Goal: Task Accomplishment & Management: Manage account settings

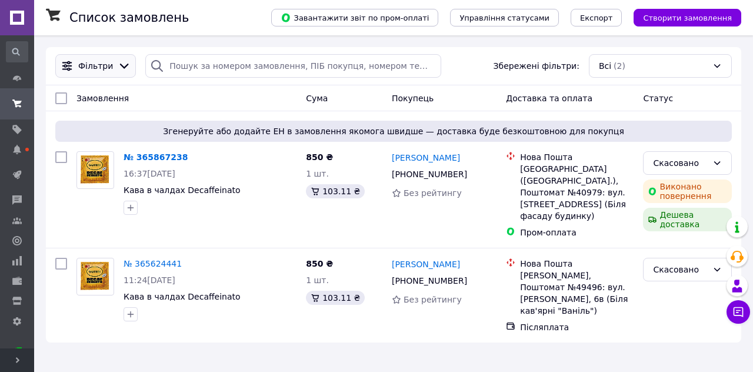
click at [121, 63] on icon at bounding box center [124, 65] width 13 height 13
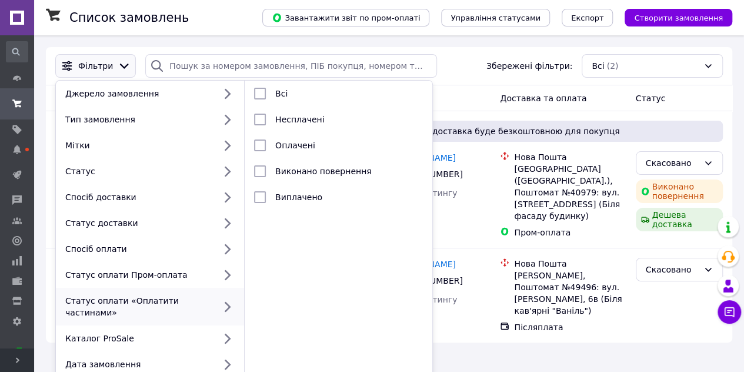
click at [124, 65] on icon at bounding box center [124, 65] width 13 height 13
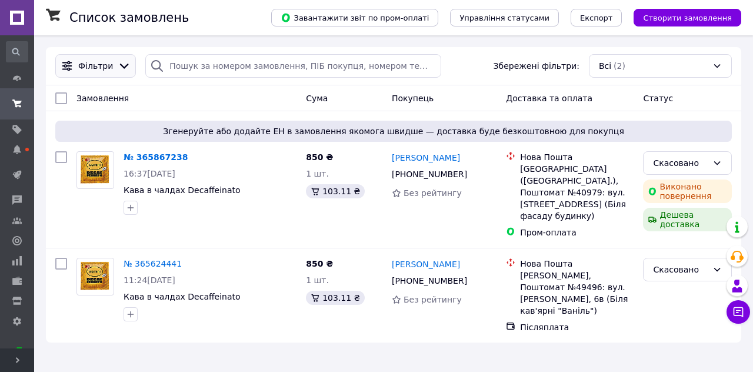
click at [118, 71] on icon at bounding box center [124, 65] width 13 height 13
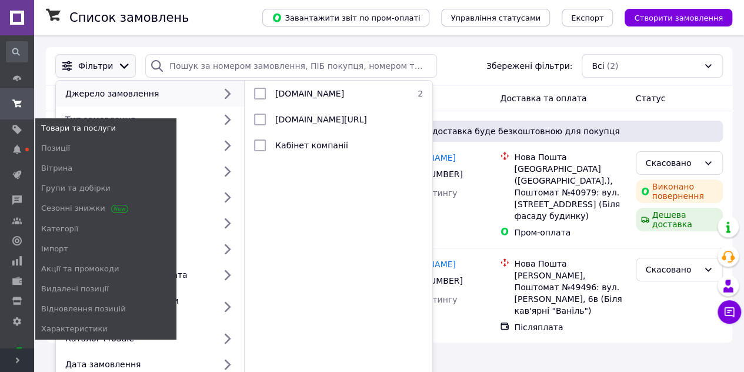
click at [88, 127] on span "Товари та послуги" at bounding box center [78, 128] width 75 height 11
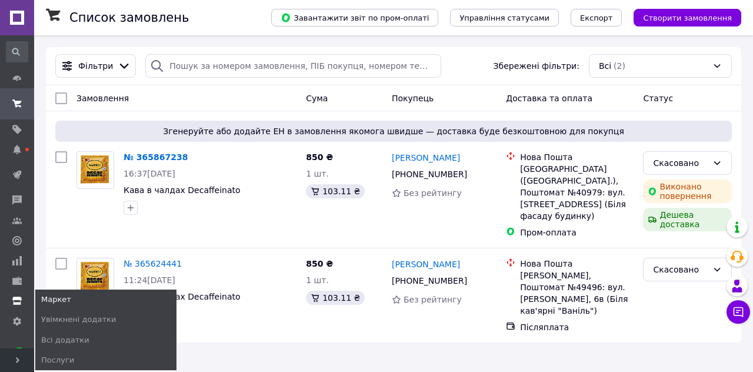
click at [15, 296] on icon at bounding box center [16, 300] width 9 height 9
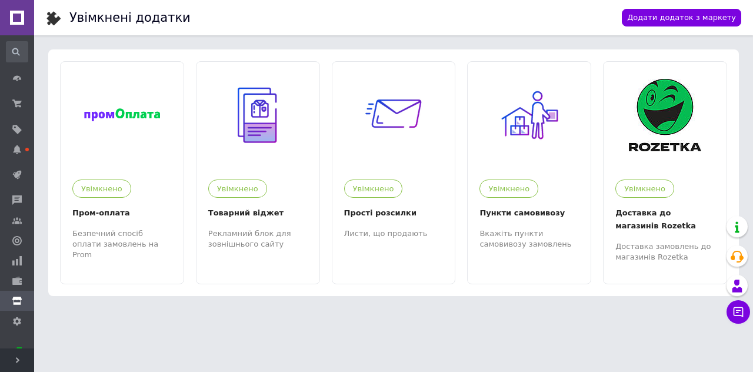
click at [13, 52] on use at bounding box center [16, 52] width 8 height 8
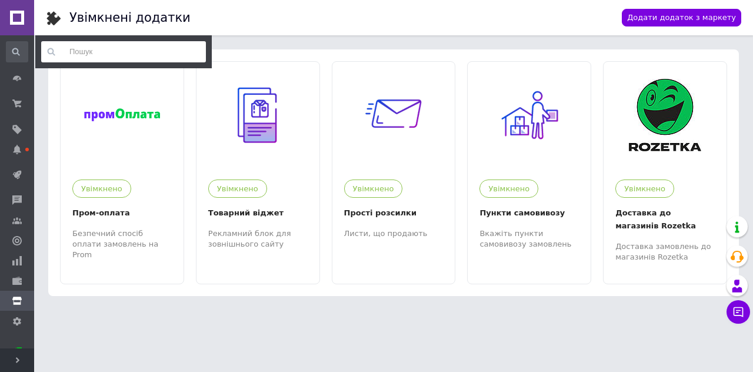
click at [80, 52] on input at bounding box center [123, 51] width 165 height 21
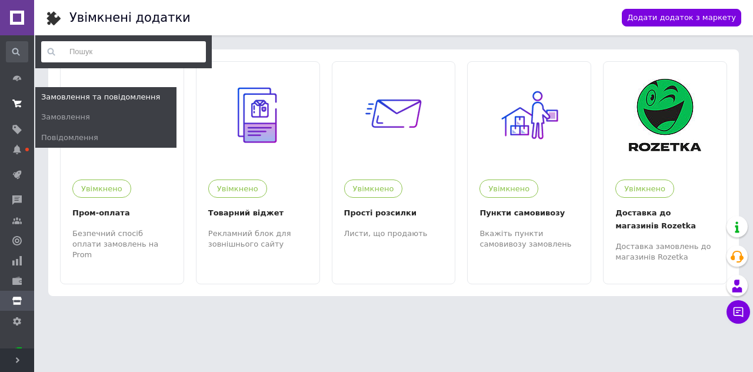
click at [16, 101] on use at bounding box center [16, 103] width 9 height 8
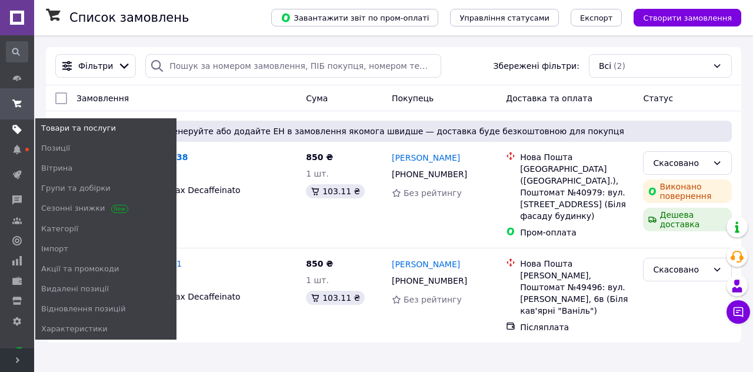
click at [16, 129] on use at bounding box center [16, 129] width 9 height 9
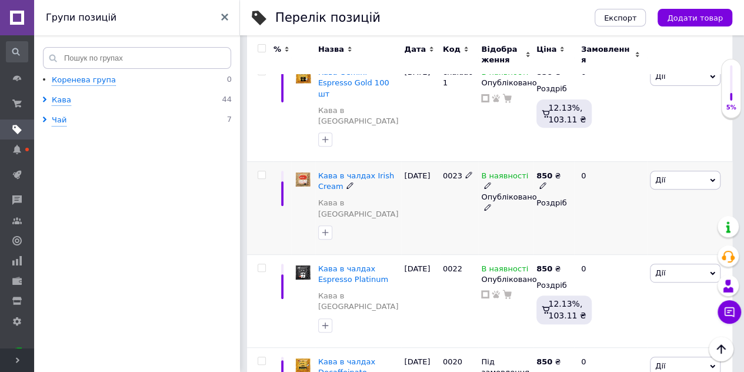
scroll to position [118, 0]
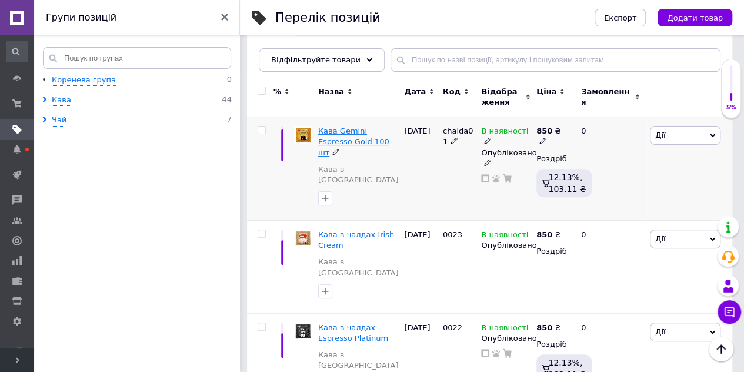
click at [337, 128] on span "Кава Gemini Espresso Gold 100 шт" at bounding box center [353, 142] width 71 height 30
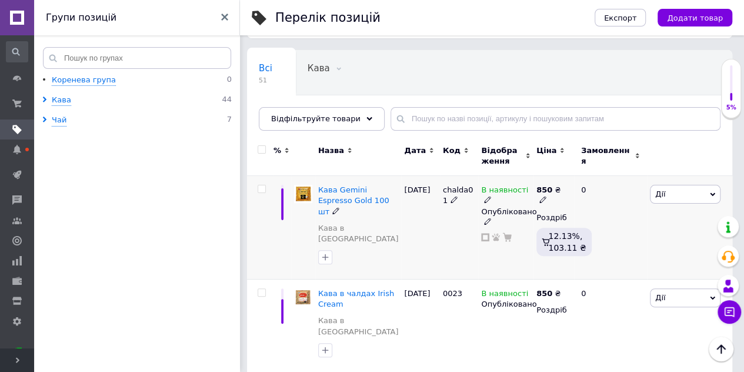
scroll to position [118, 0]
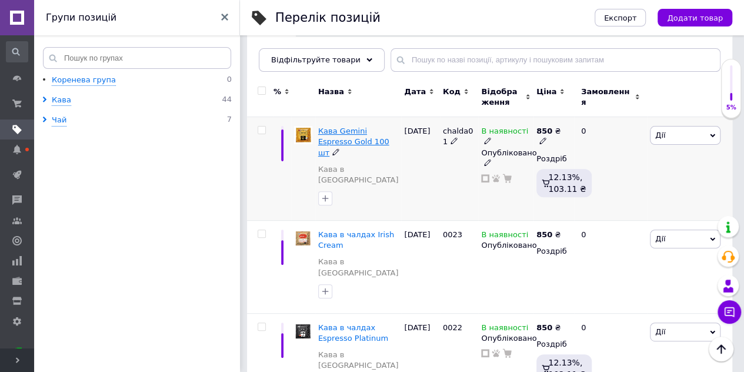
click at [351, 129] on span "Кава Gemini Espresso Gold 100 шт" at bounding box center [353, 142] width 71 height 30
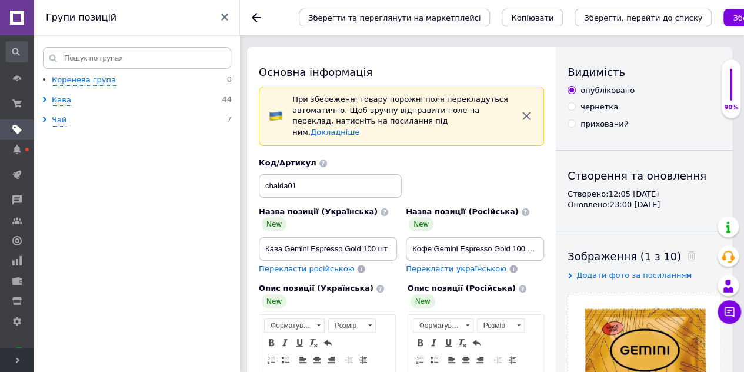
click at [257, 17] on use at bounding box center [256, 17] width 9 height 9
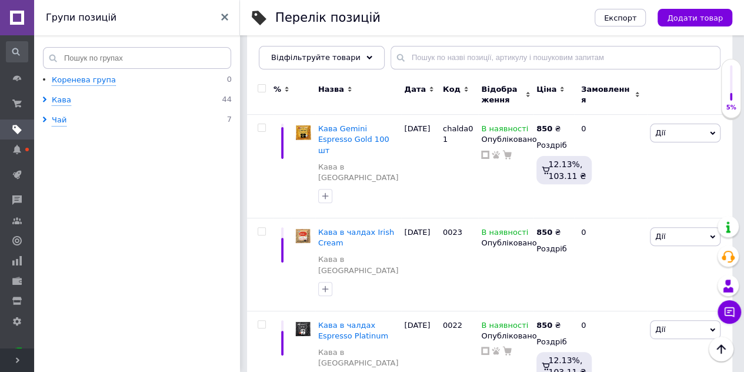
scroll to position [118, 0]
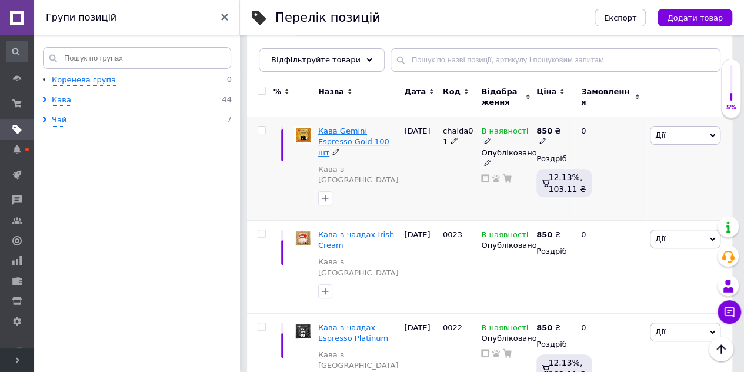
click at [344, 132] on span "Кава Gemini Espresso Gold 100 шт" at bounding box center [353, 142] width 71 height 30
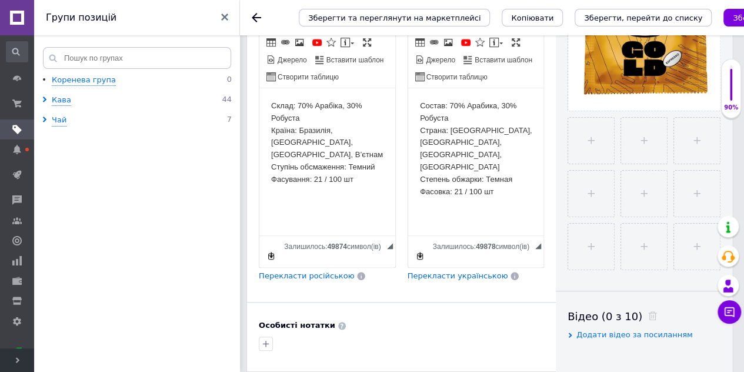
scroll to position [353, 0]
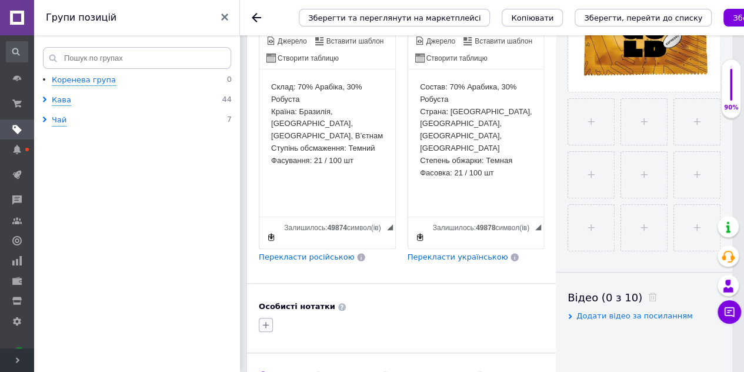
click at [263, 320] on icon "button" at bounding box center [265, 324] width 9 height 9
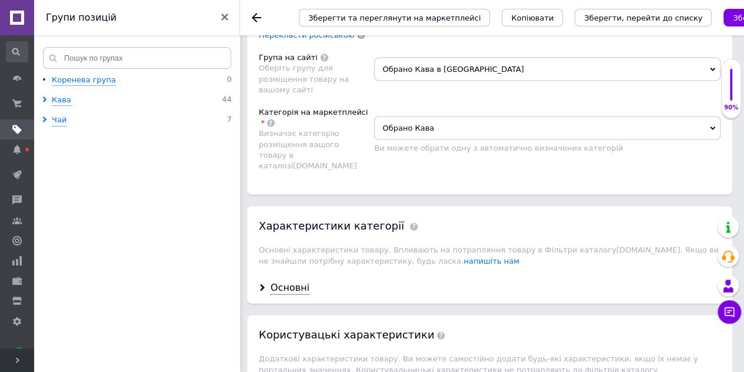
scroll to position [1236, 0]
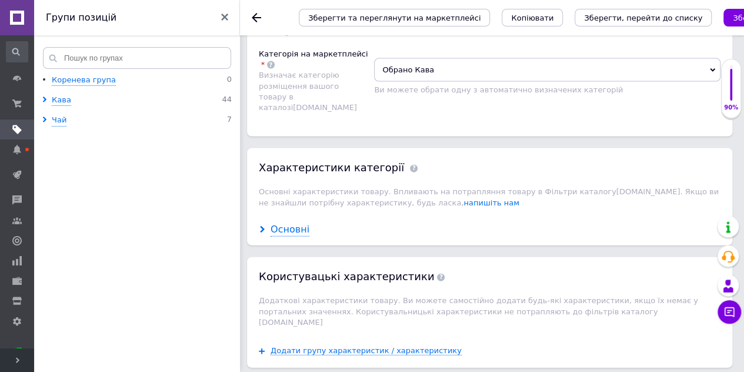
click at [279, 223] on div "Основні" at bounding box center [290, 230] width 39 height 14
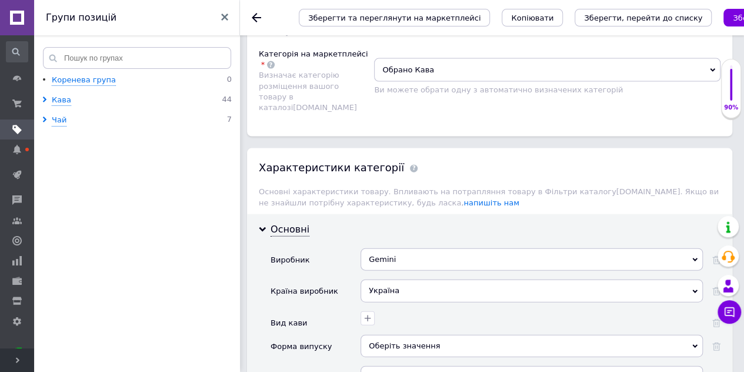
scroll to position [1295, 0]
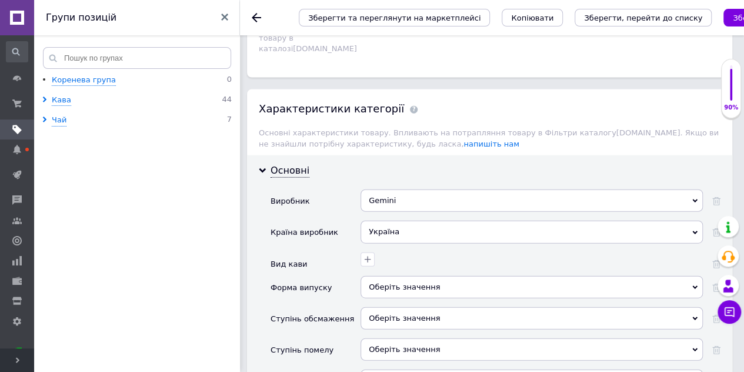
click at [693, 285] on icon at bounding box center [695, 287] width 5 height 5
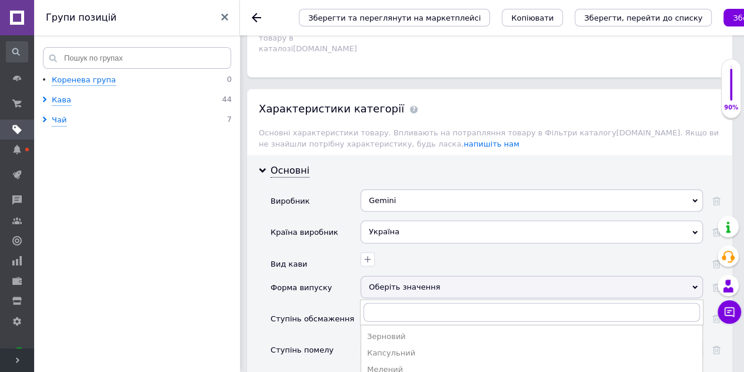
click at [693, 285] on icon at bounding box center [695, 287] width 5 height 5
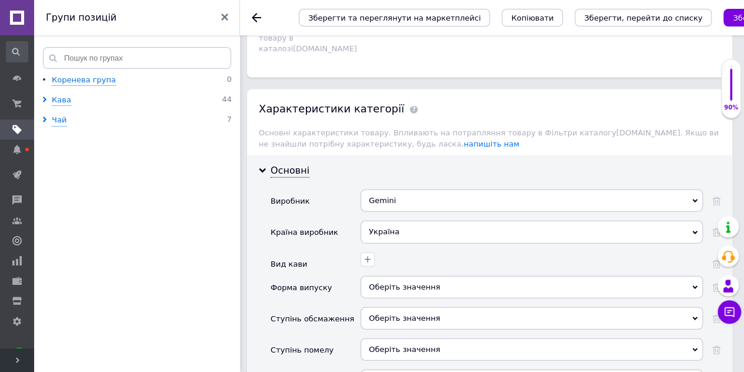
click at [693, 285] on icon at bounding box center [695, 287] width 5 height 5
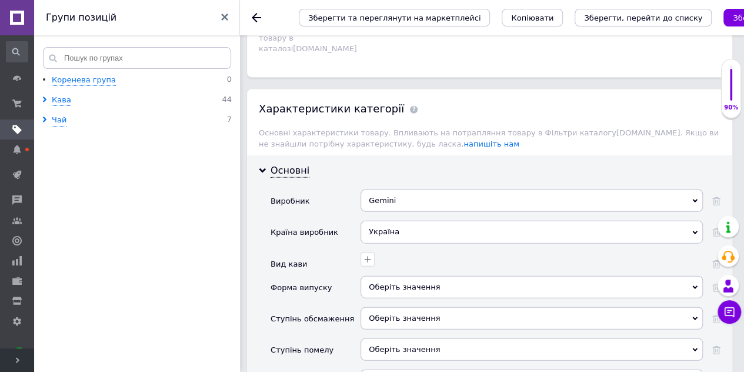
click at [695, 316] on icon at bounding box center [695, 318] width 5 height 5
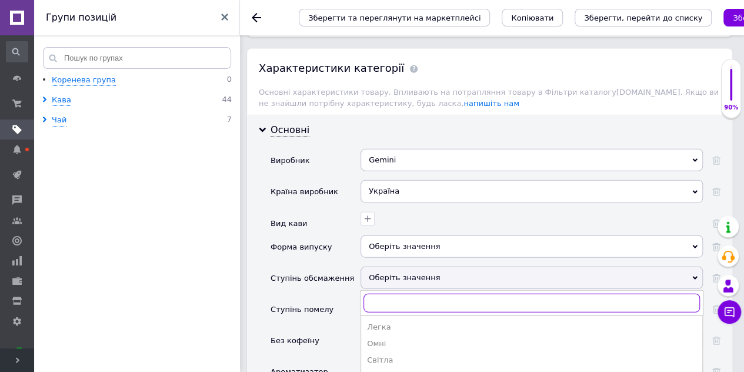
scroll to position [1354, 0]
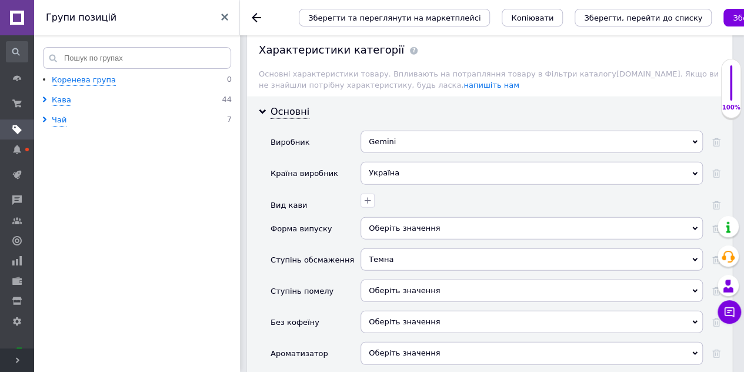
click at [697, 290] on use at bounding box center [695, 292] width 5 height 4
click at [700, 217] on div "Оберіть значення" at bounding box center [532, 228] width 343 height 22
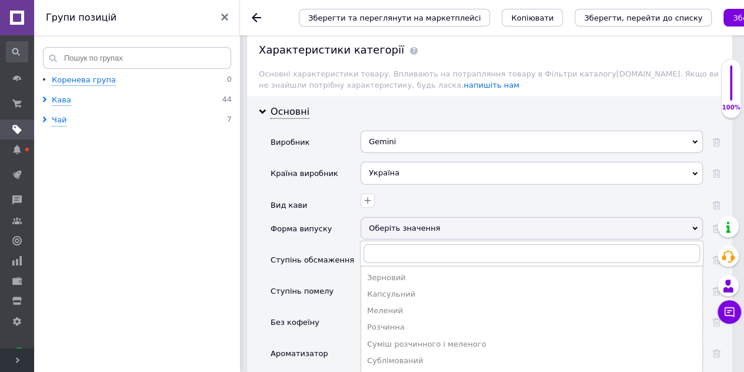
click at [693, 226] on icon at bounding box center [695, 228] width 5 height 5
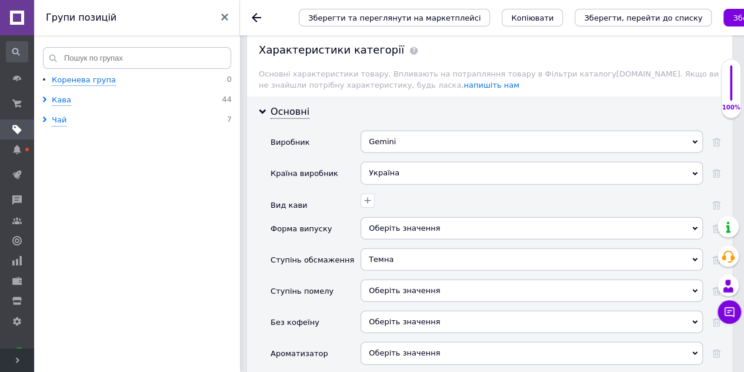
click at [693, 226] on icon at bounding box center [695, 228] width 5 height 5
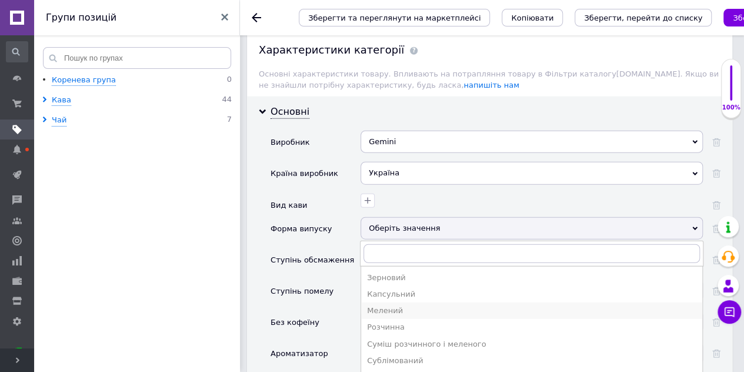
click at [375, 305] on div "Мелений" at bounding box center [532, 310] width 330 height 11
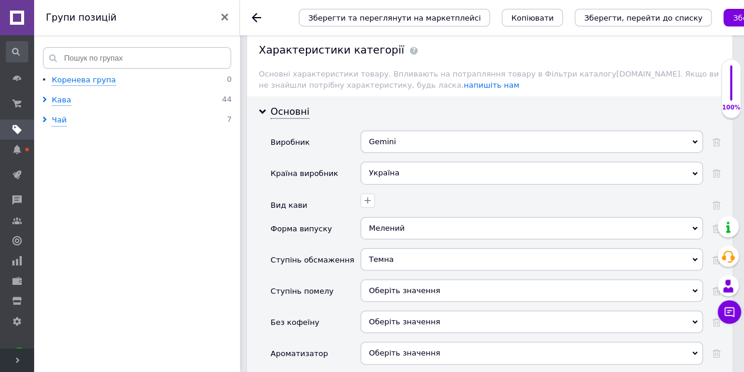
click at [691, 280] on div "Оберіть значення" at bounding box center [532, 291] width 343 height 22
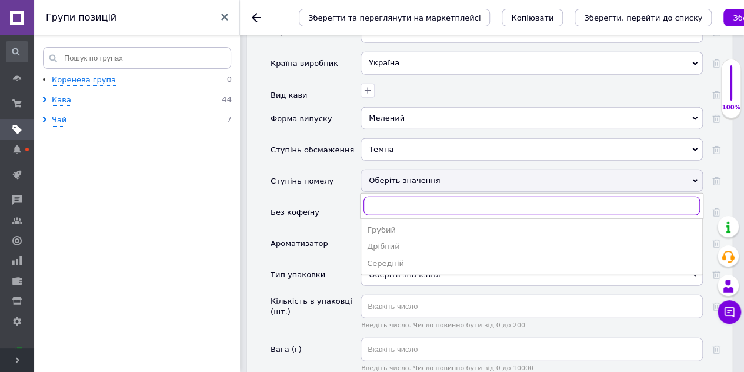
scroll to position [1471, 0]
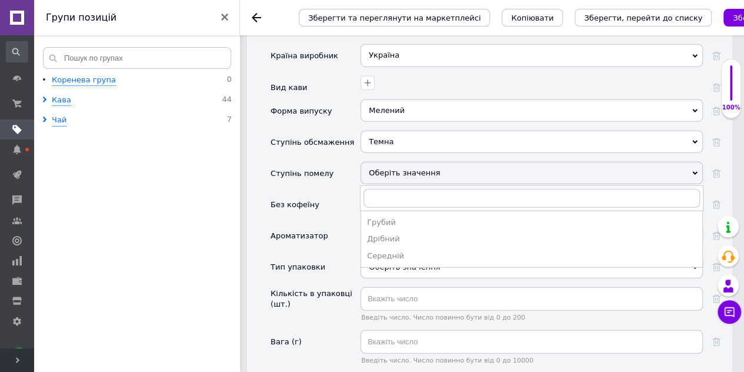
click at [334, 256] on div "Тип упаковки" at bounding box center [316, 271] width 90 height 31
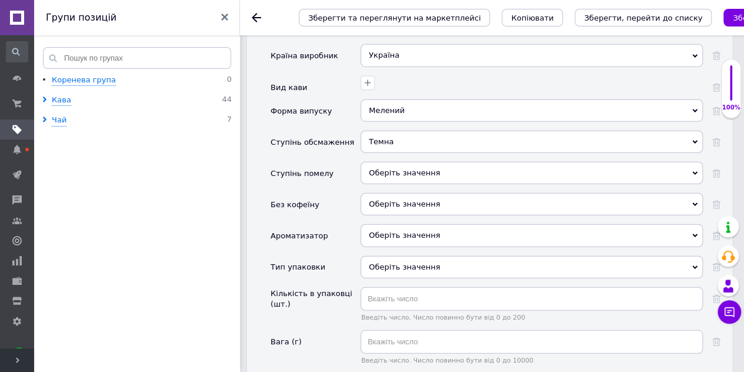
click at [696, 265] on icon at bounding box center [695, 267] width 5 height 5
click at [691, 224] on span "Оберіть значення" at bounding box center [532, 235] width 343 height 22
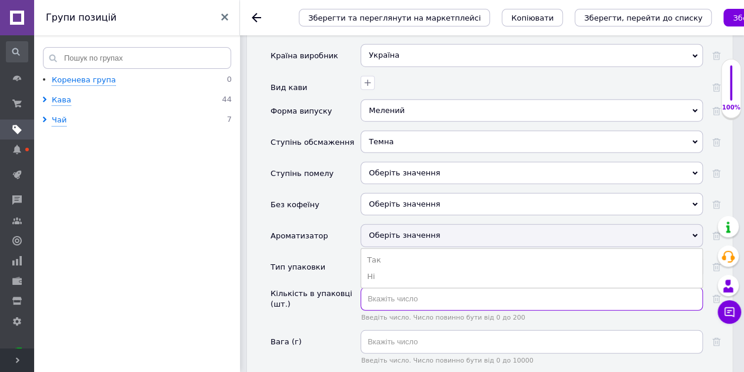
click at [380, 287] on input "text" at bounding box center [532, 299] width 343 height 24
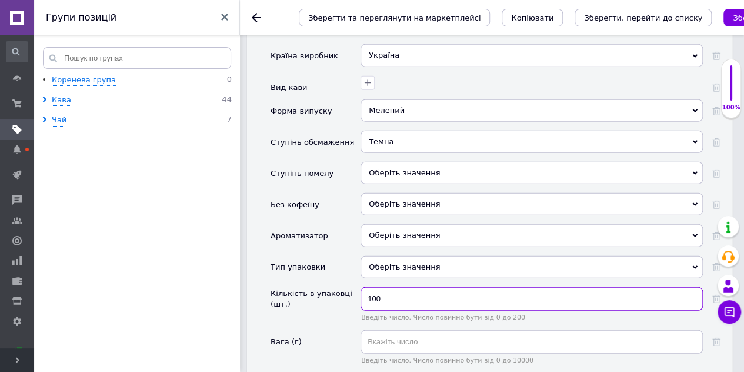
type input "100"
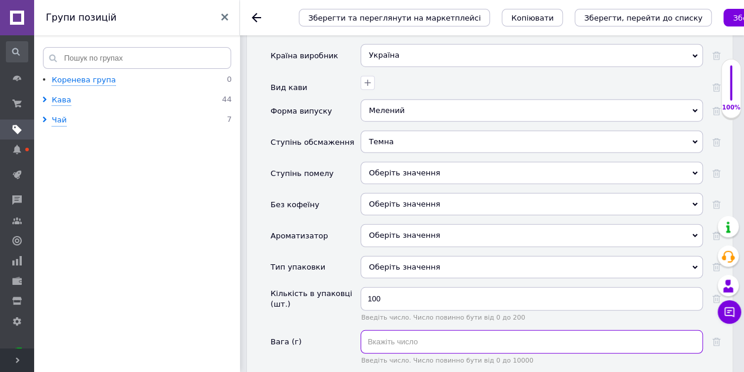
click at [370, 330] on input "text" at bounding box center [532, 342] width 343 height 24
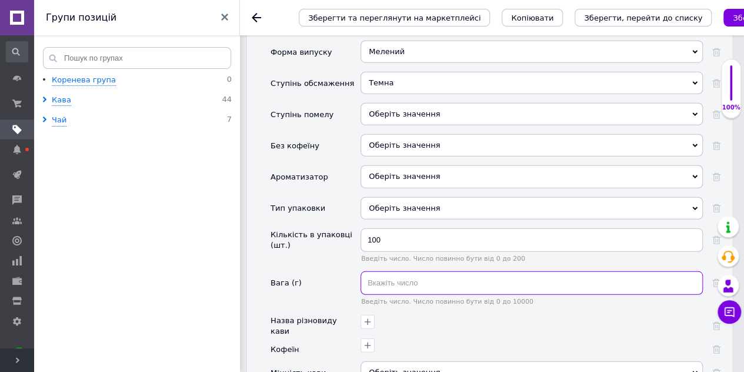
scroll to position [1589, 0]
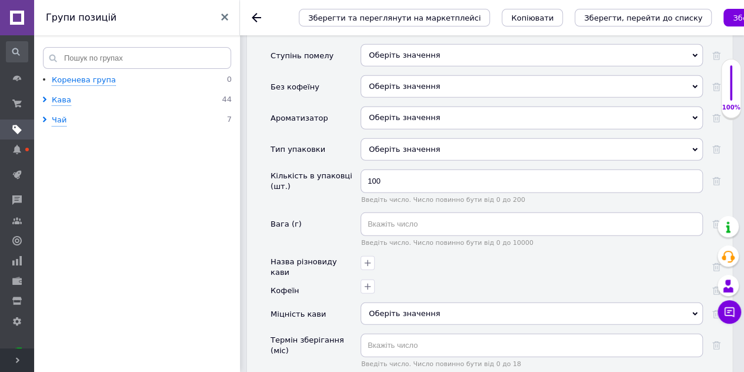
click at [697, 312] on use at bounding box center [695, 314] width 5 height 4
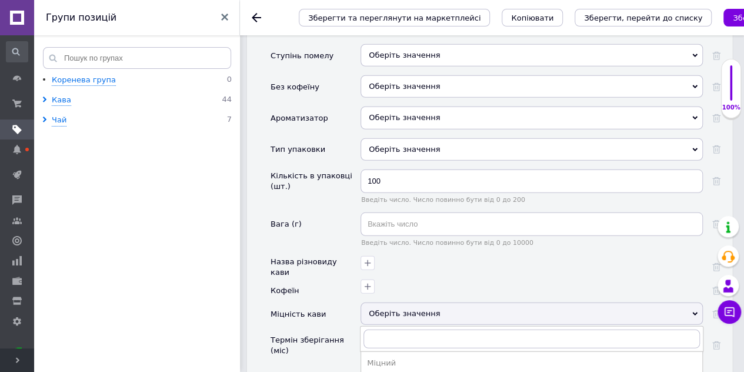
click at [693, 311] on icon at bounding box center [695, 313] width 5 height 5
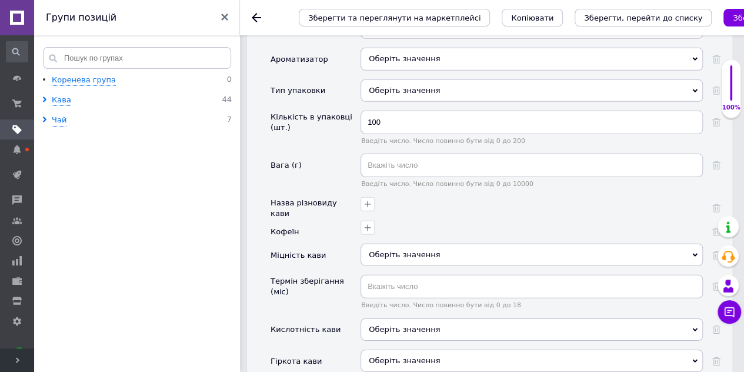
scroll to position [1707, 0]
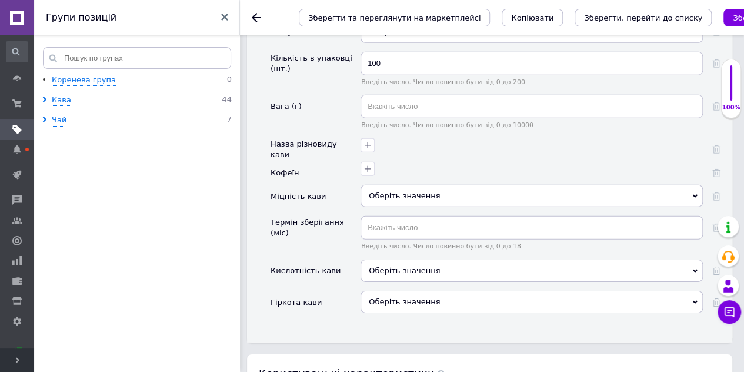
click at [690, 260] on div "Оберіть значення" at bounding box center [532, 271] width 343 height 22
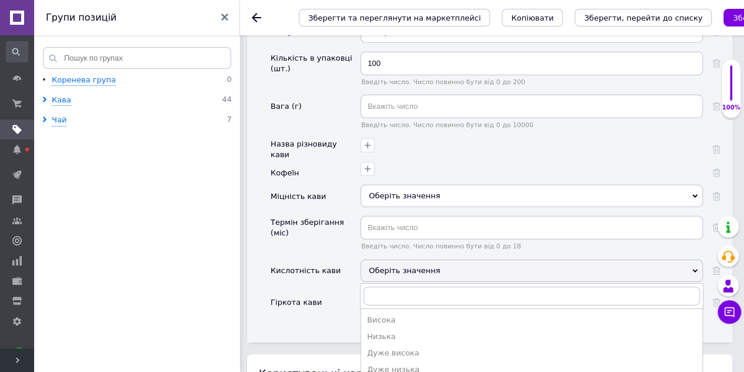
click at [693, 268] on icon at bounding box center [695, 270] width 5 height 5
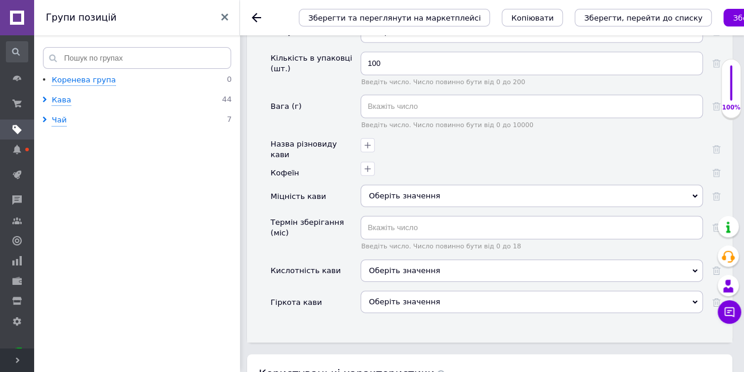
click at [697, 291] on div "Оберіть значення" at bounding box center [532, 302] width 343 height 22
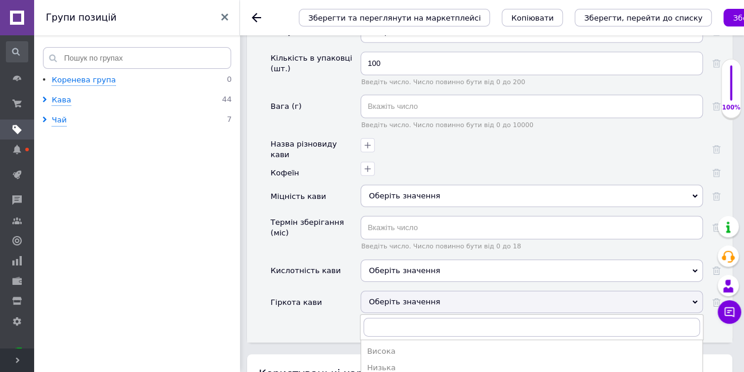
click at [697, 291] on div "Оберіть значення" at bounding box center [532, 302] width 343 height 22
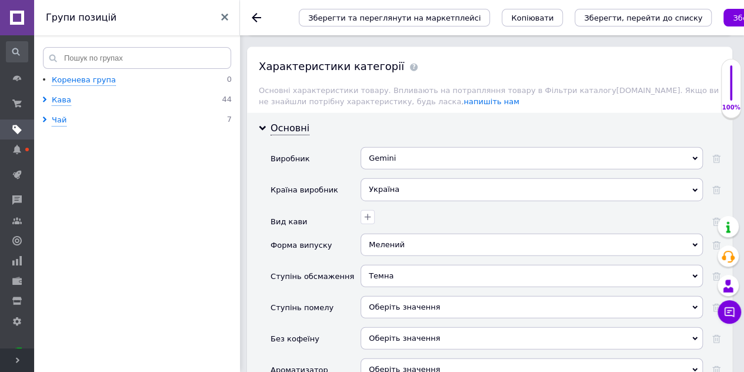
scroll to position [1354, 0]
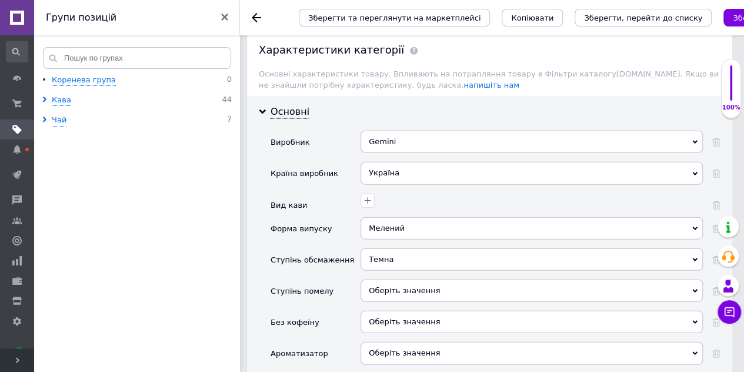
click at [694, 351] on icon at bounding box center [695, 353] width 5 height 5
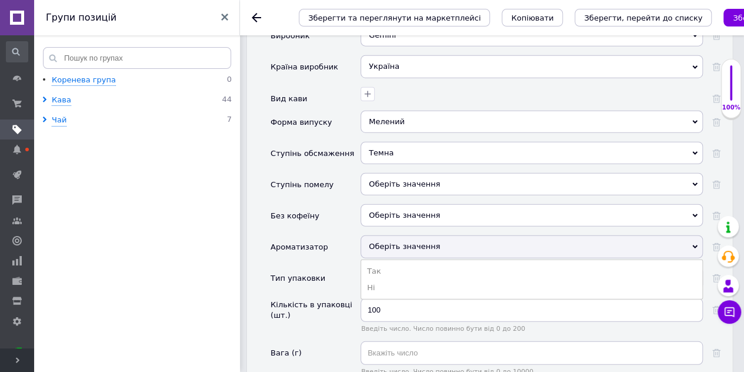
scroll to position [1471, 0]
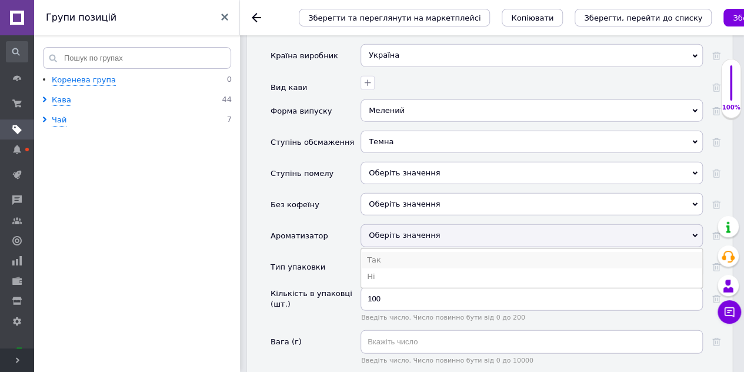
click at [371, 252] on li "Так" at bounding box center [531, 260] width 341 height 16
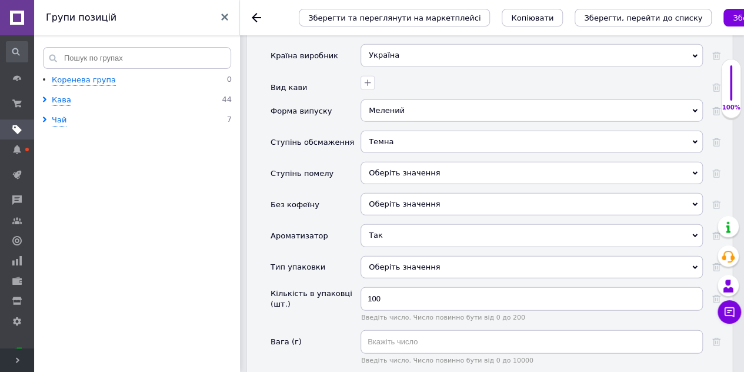
click at [695, 265] on icon at bounding box center [695, 267] width 5 height 5
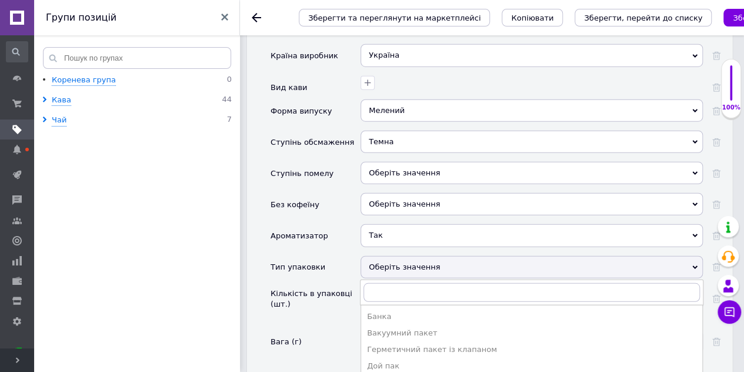
click at [324, 287] on div "Кількість в упаковці (шт.)" at bounding box center [316, 308] width 90 height 43
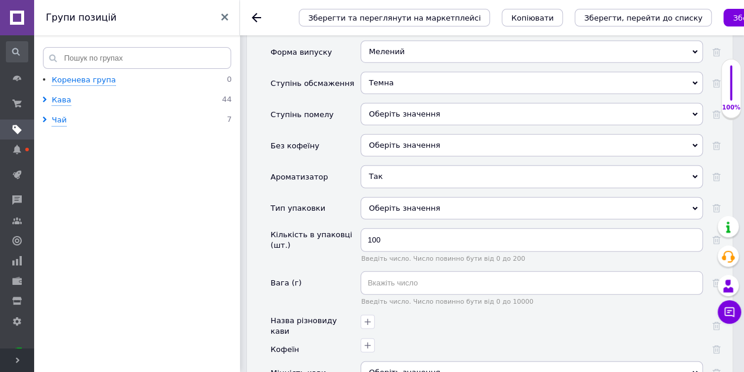
scroll to position [1589, 0]
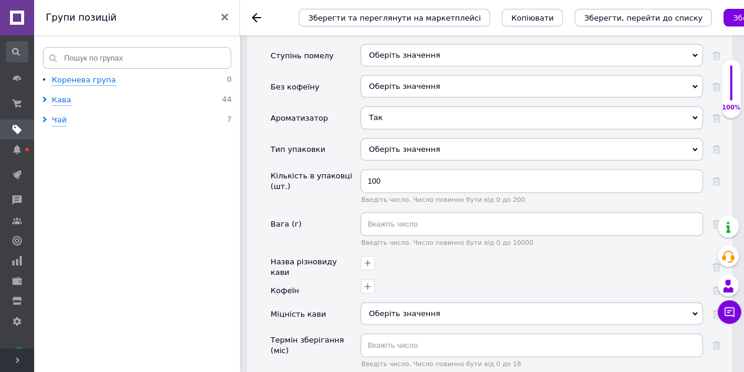
click at [697, 302] on div "Оберіть значення" at bounding box center [532, 313] width 343 height 22
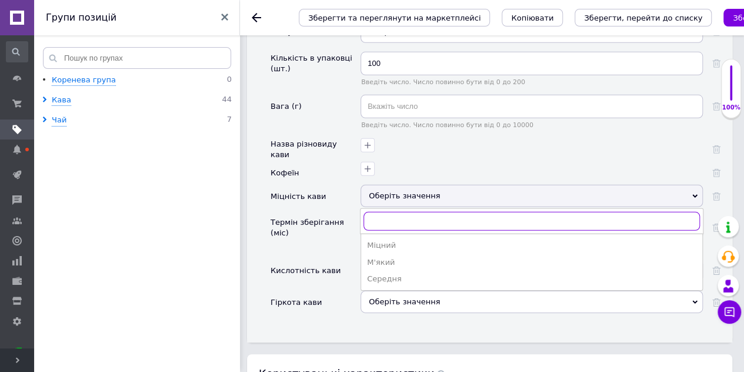
scroll to position [1824, 0]
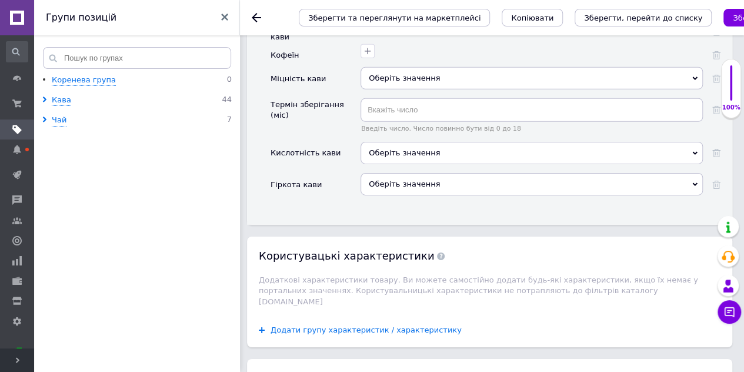
click at [277, 325] on span "Додати групу характеристик / характеристику" at bounding box center [366, 329] width 191 height 9
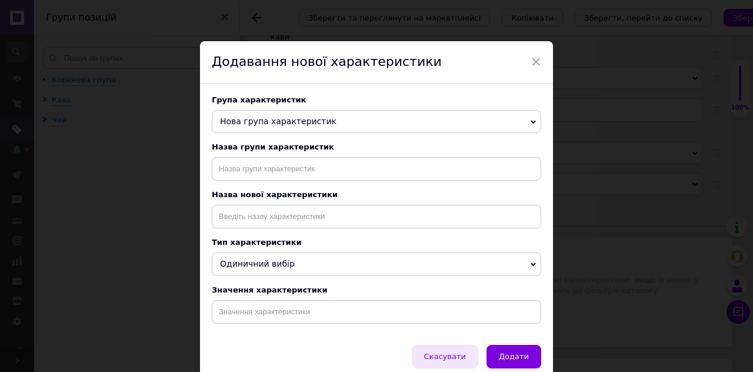
click at [466, 361] on span "Скасувати" at bounding box center [445, 356] width 42 height 9
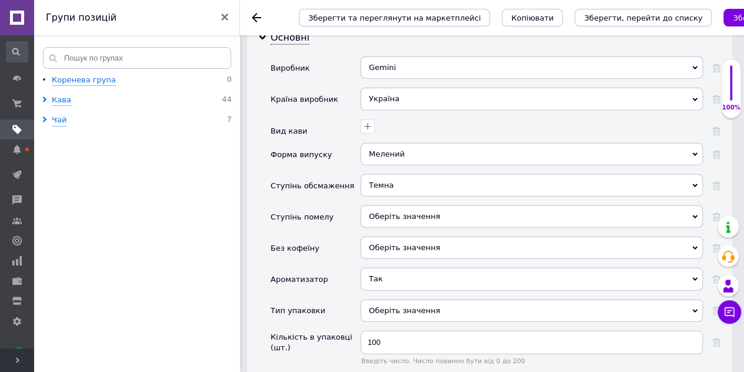
scroll to position [1417, 0]
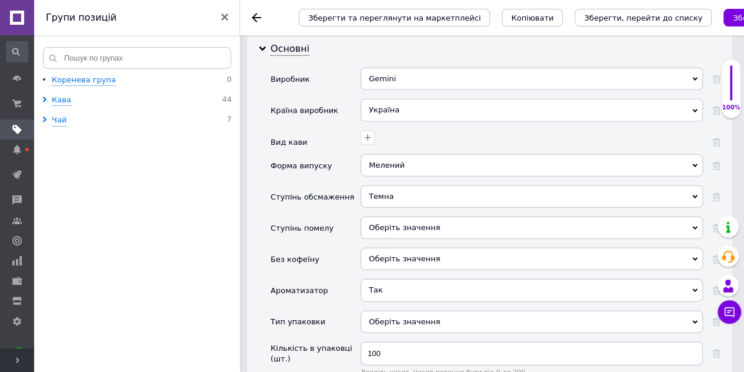
click at [698, 154] on div "Мелений" at bounding box center [532, 165] width 343 height 22
click at [434, 128] on div at bounding box center [530, 136] width 345 height 17
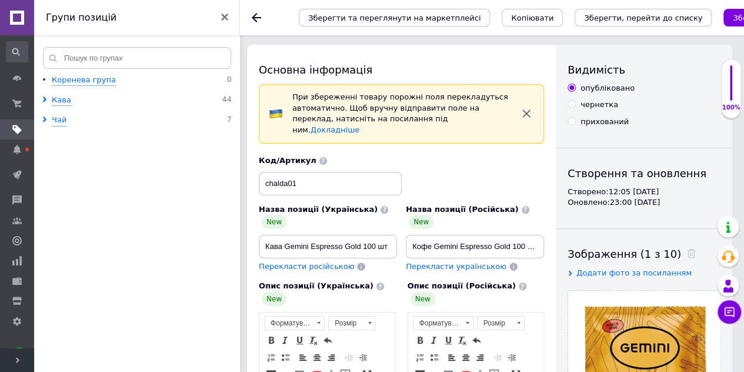
scroll to position [0, 0]
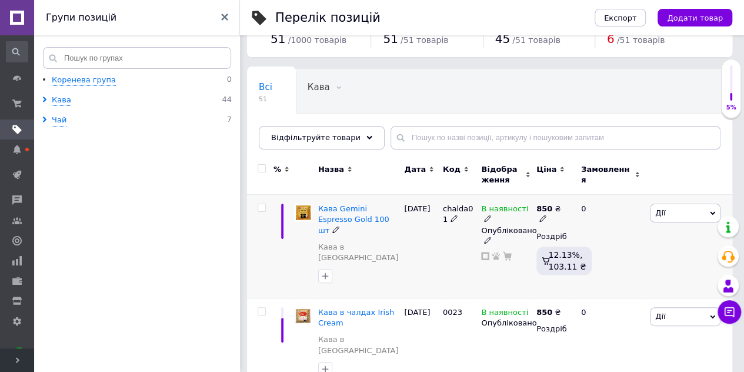
scroll to position [59, 0]
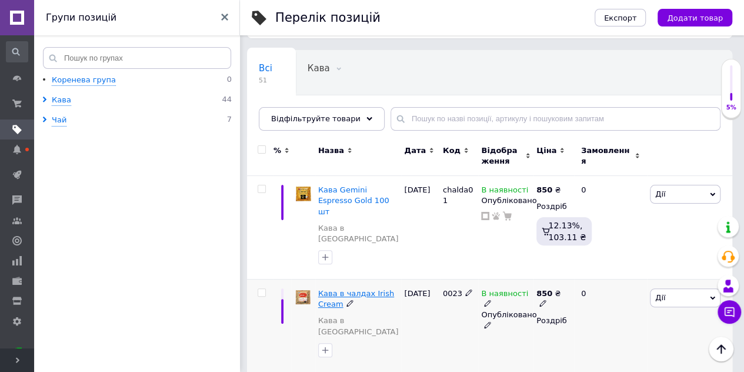
click at [325, 289] on span "Кава в чалдах Irish Cream" at bounding box center [356, 298] width 76 height 19
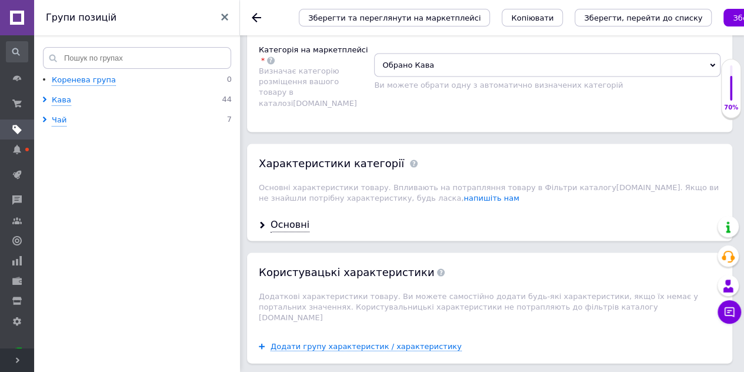
scroll to position [1118, 0]
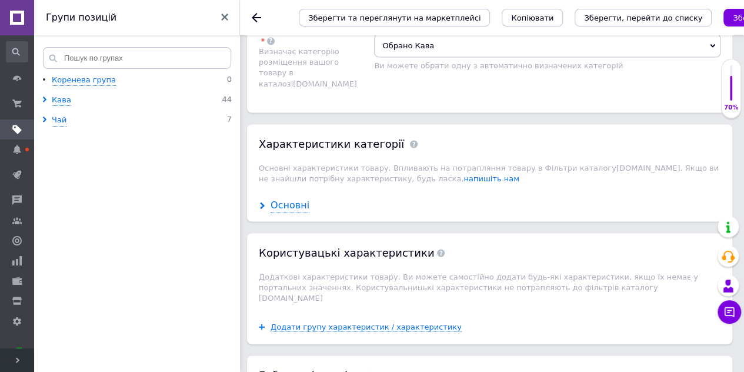
click at [286, 199] on div "Основні" at bounding box center [290, 206] width 39 height 14
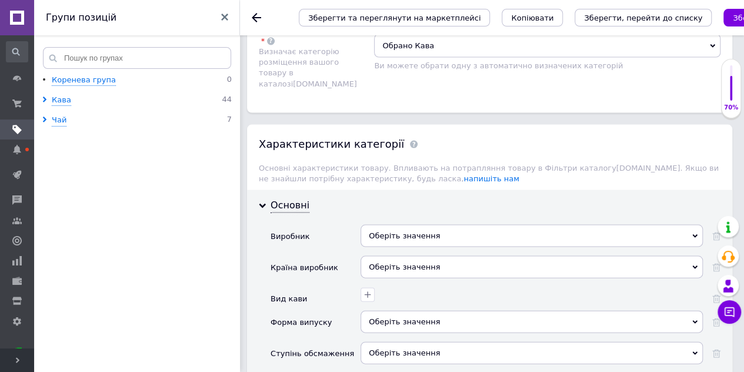
click at [697, 234] on icon at bounding box center [695, 236] width 5 height 5
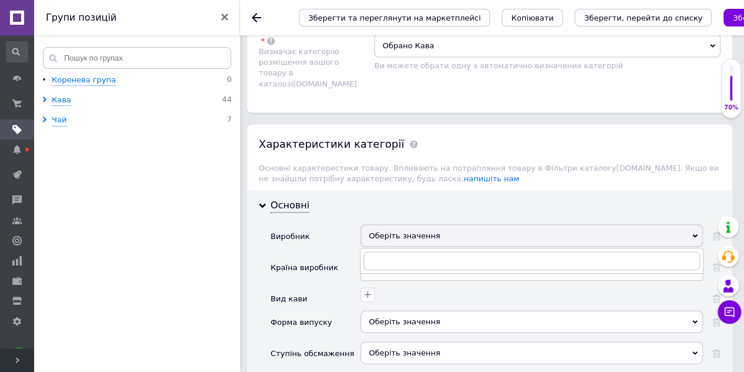
click at [318, 287] on div "Вид кави" at bounding box center [316, 299] width 90 height 24
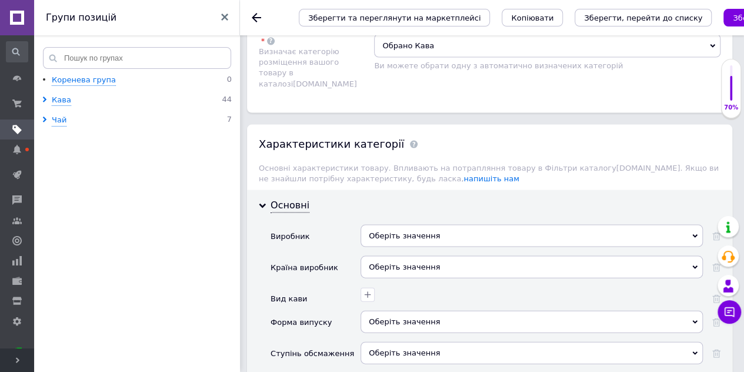
click at [694, 225] on div "Оберіть значення" at bounding box center [532, 236] width 343 height 22
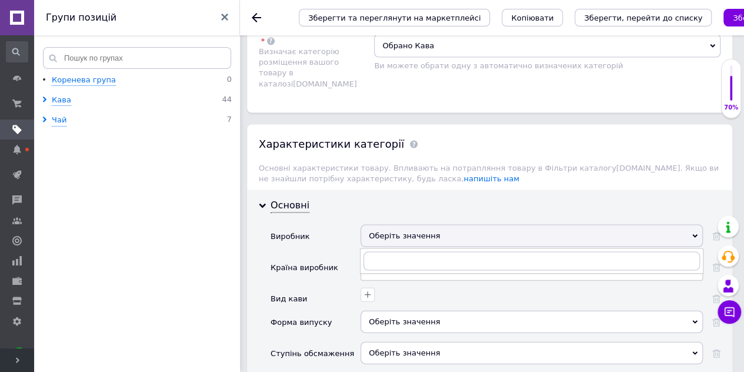
click at [694, 234] on use at bounding box center [695, 236] width 5 height 4
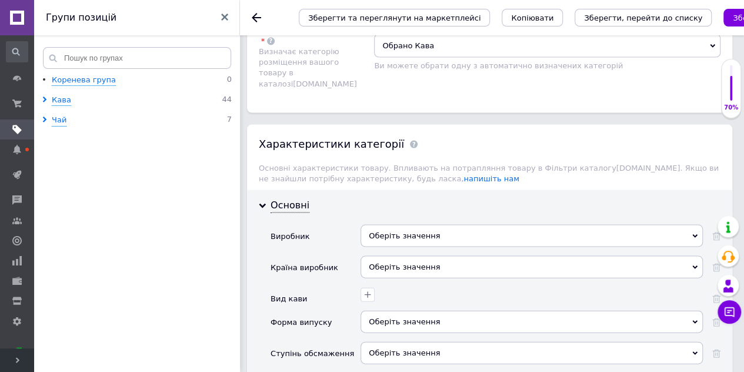
click at [694, 234] on use at bounding box center [695, 236] width 5 height 4
click at [629, 311] on div "Оберіть значення" at bounding box center [532, 322] width 343 height 22
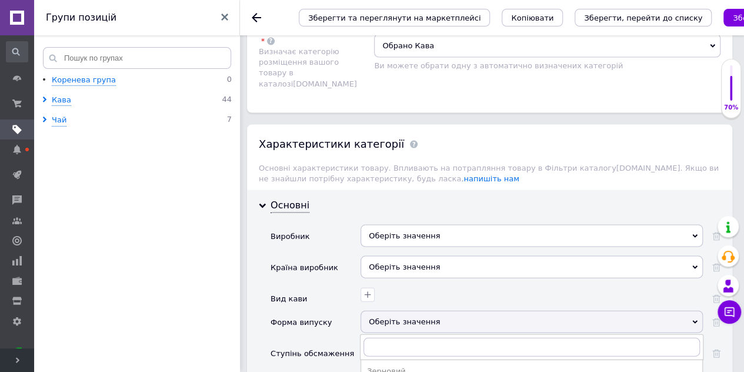
click at [697, 265] on icon at bounding box center [695, 267] width 5 height 5
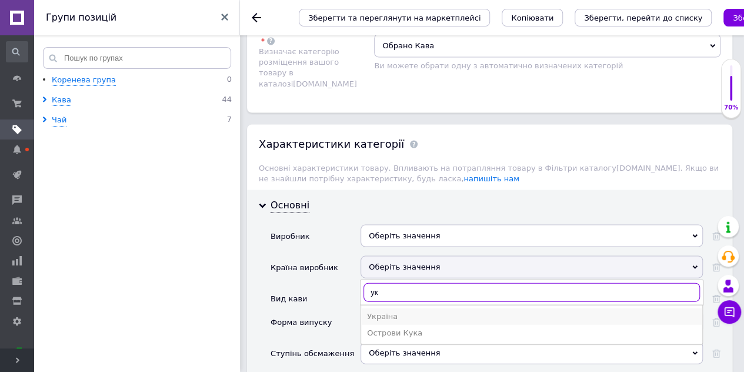
type input "ук"
click at [371, 311] on div "Україна" at bounding box center [532, 316] width 330 height 11
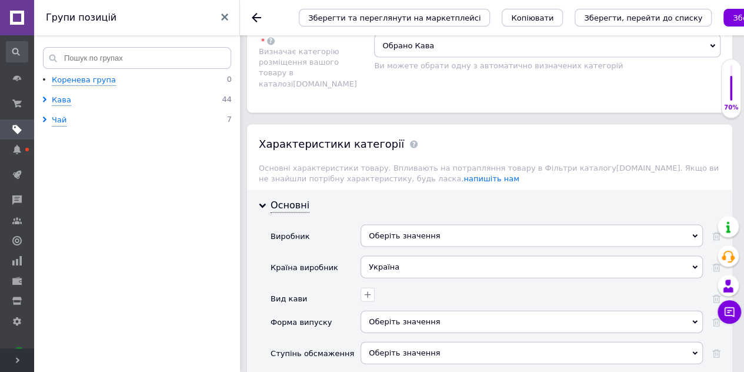
click at [373, 225] on div "Оберіть значення" at bounding box center [532, 236] width 343 height 22
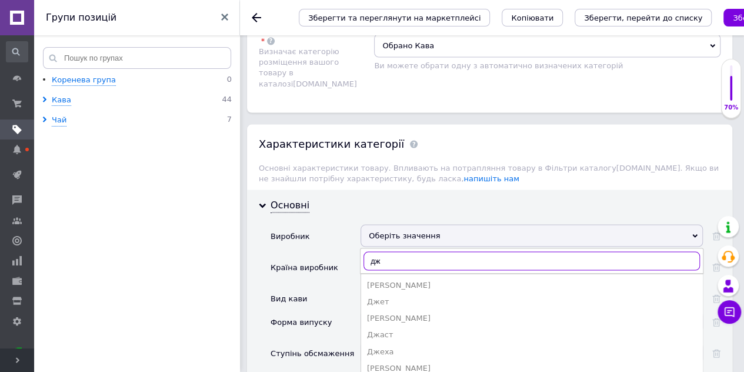
type input "д"
type input "gemi"
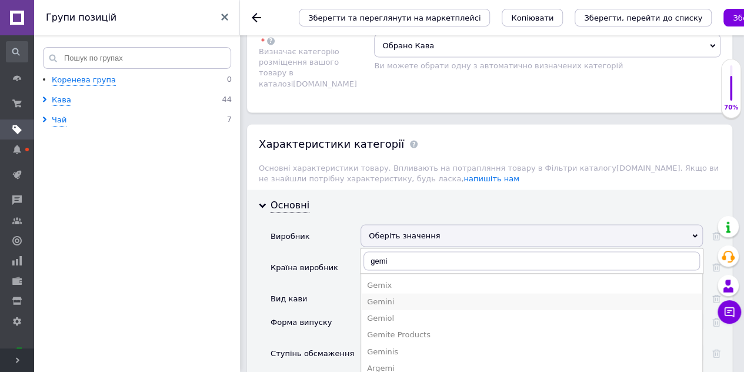
click at [377, 297] on div "Gemini" at bounding box center [532, 302] width 330 height 11
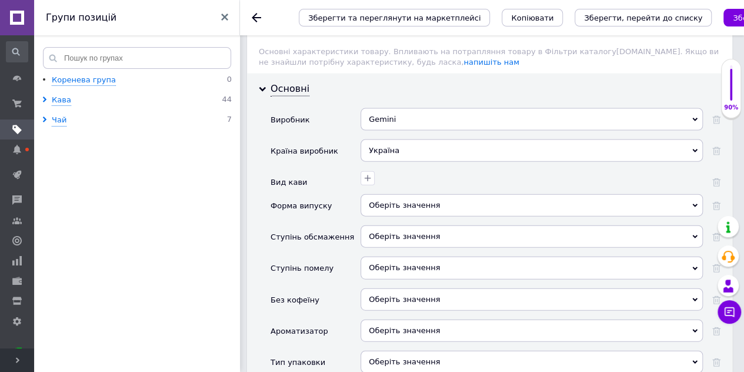
scroll to position [1236, 0]
click at [697, 202] on icon at bounding box center [695, 204] width 5 height 5
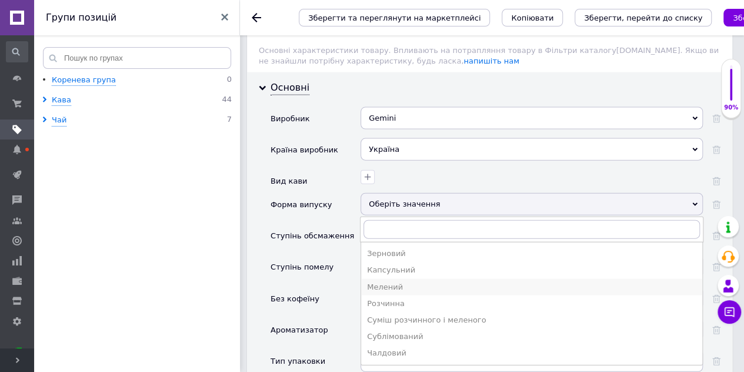
click at [385, 282] on div "Мелений" at bounding box center [532, 287] width 330 height 11
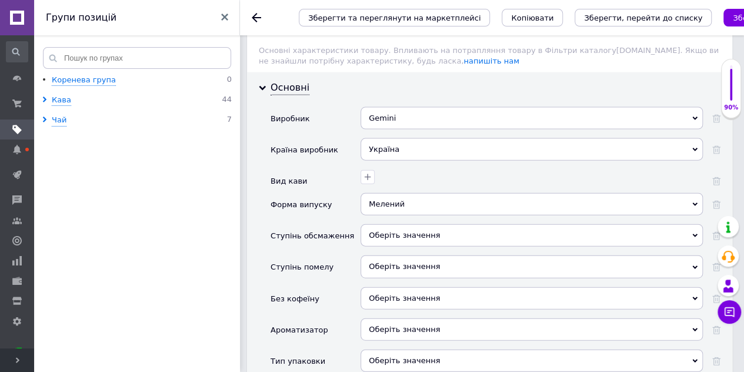
click at [698, 193] on div "Мелений" at bounding box center [532, 204] width 343 height 22
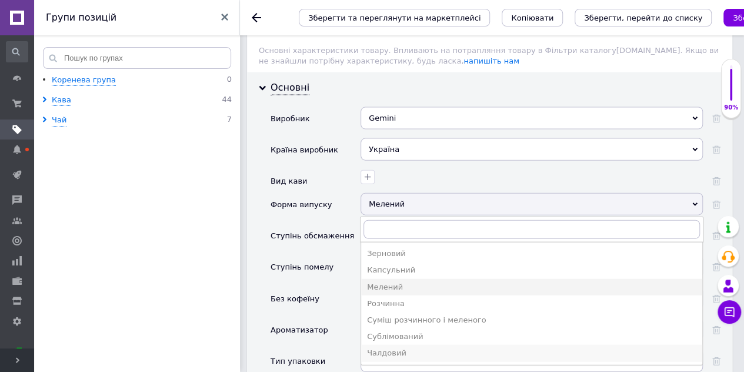
click at [377, 348] on div "Чалдовий" at bounding box center [532, 353] width 330 height 11
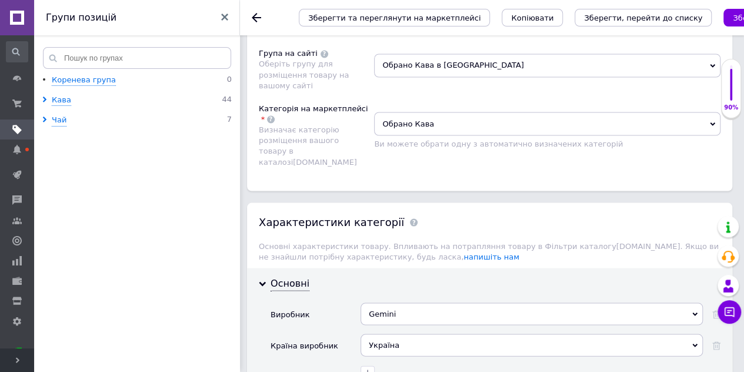
scroll to position [1118, 0]
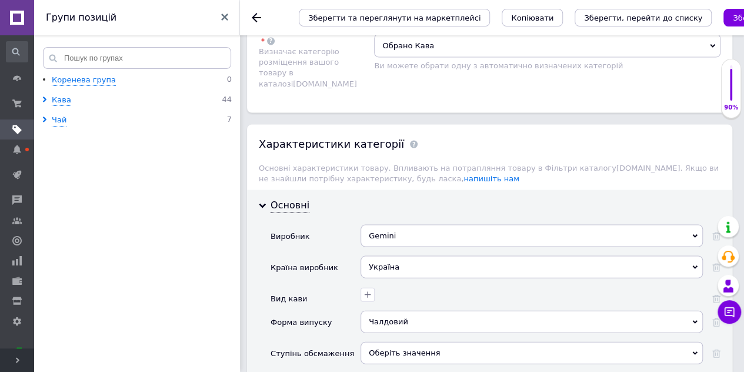
click at [692, 342] on div "Оберіть значення" at bounding box center [532, 353] width 343 height 22
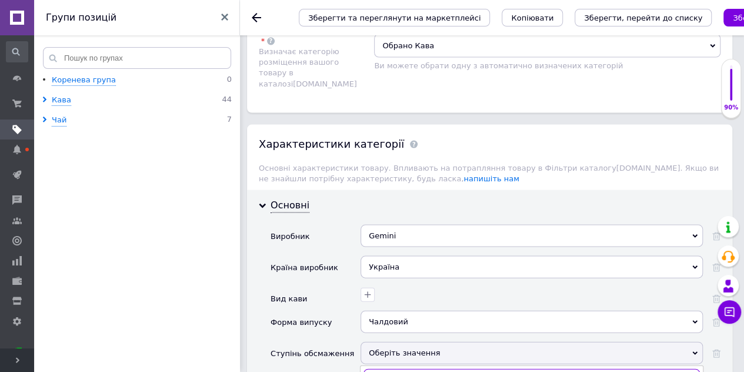
scroll to position [1177, 0]
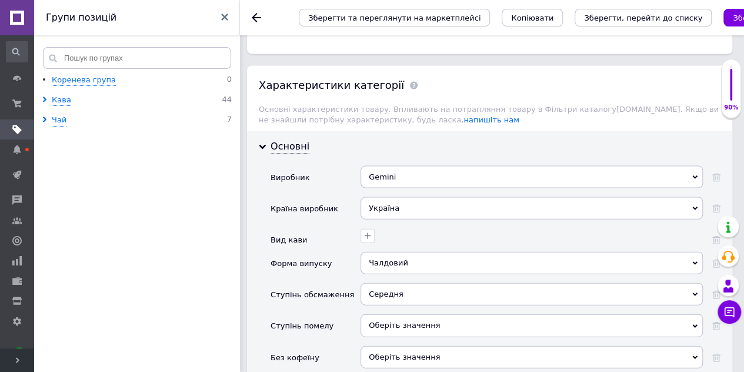
click at [318, 314] on div "Ступінь помелу" at bounding box center [302, 326] width 63 height 24
click at [338, 314] on div "Ступінь помелу" at bounding box center [316, 329] width 90 height 31
click at [696, 324] on use at bounding box center [695, 326] width 5 height 4
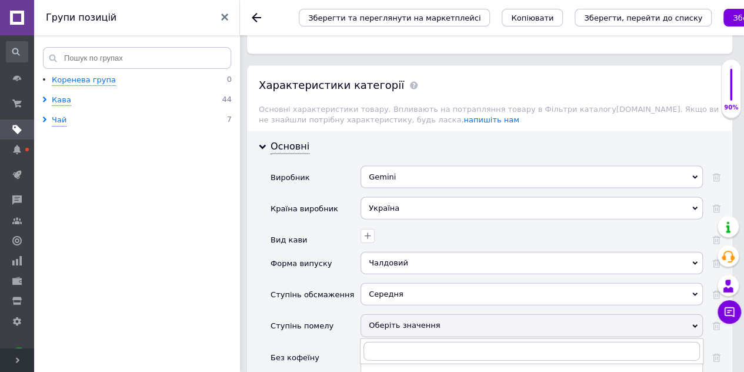
click at [696, 324] on icon at bounding box center [695, 326] width 5 height 5
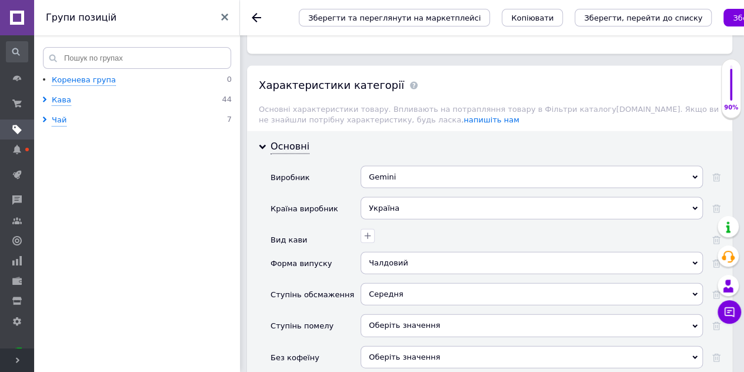
click at [696, 324] on icon at bounding box center [695, 326] width 5 height 5
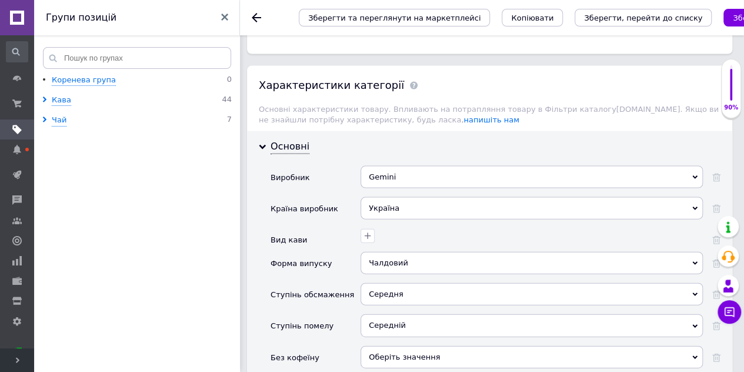
click at [696, 355] on icon at bounding box center [695, 357] width 5 height 4
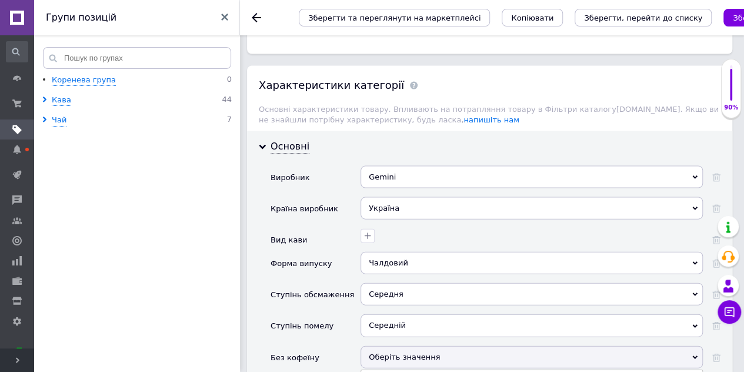
click at [696, 355] on icon at bounding box center [695, 357] width 5 height 4
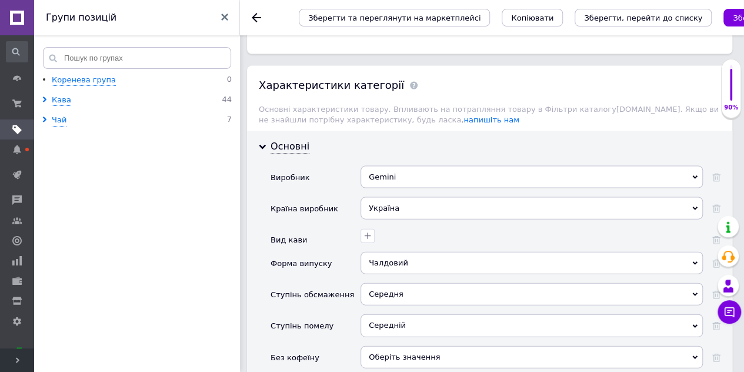
click at [698, 346] on span "Оберіть значення" at bounding box center [532, 357] width 343 height 22
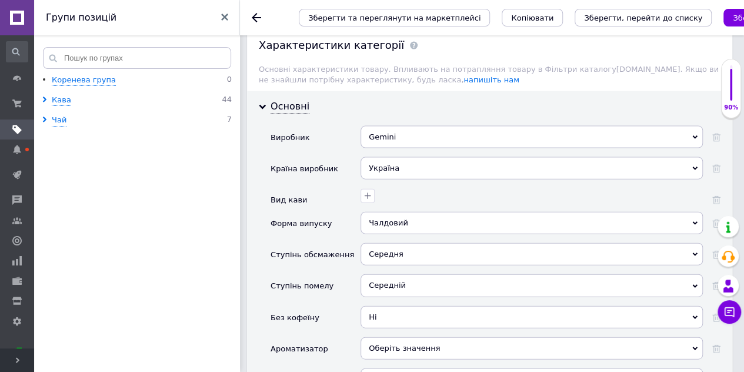
scroll to position [1236, 0]
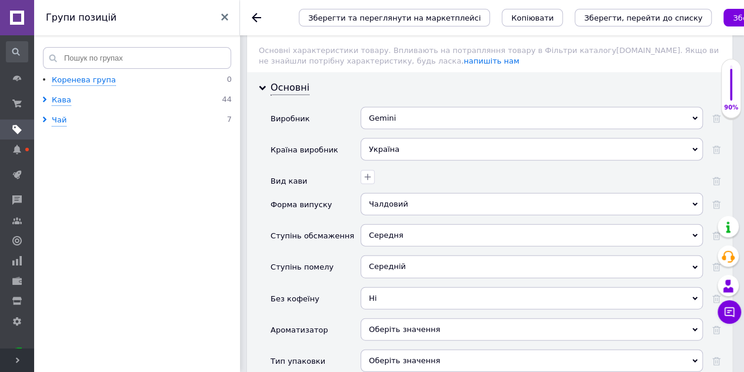
click at [694, 328] on icon at bounding box center [695, 330] width 5 height 4
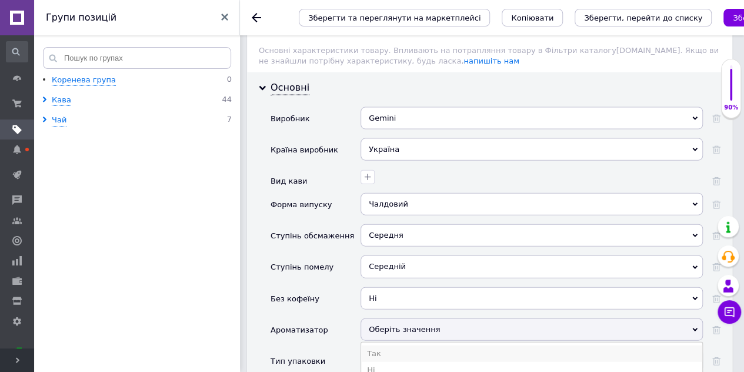
click at [371, 345] on li "Так" at bounding box center [531, 353] width 341 height 16
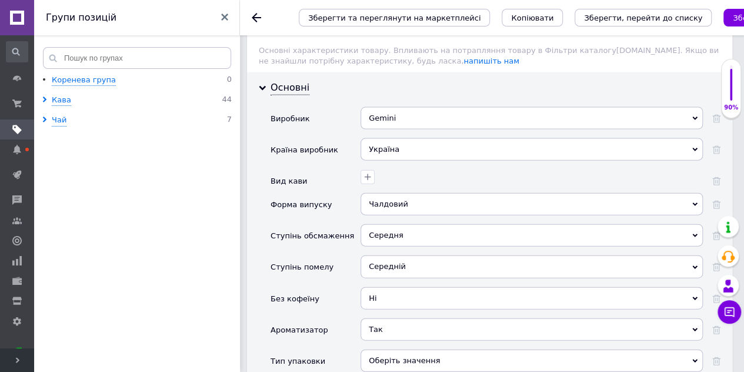
click at [695, 350] on div "Оберіть значення" at bounding box center [532, 361] width 343 height 22
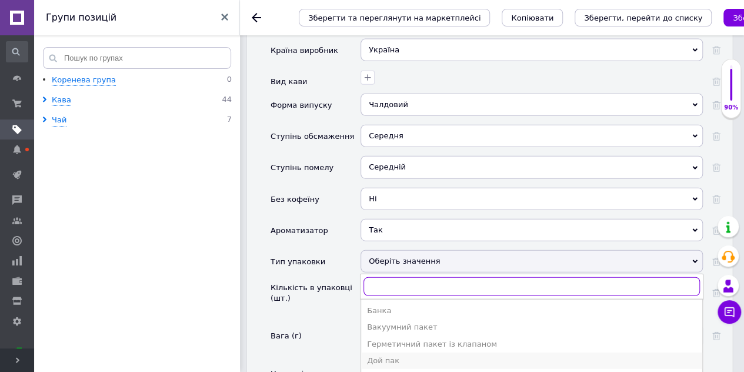
scroll to position [1354, 0]
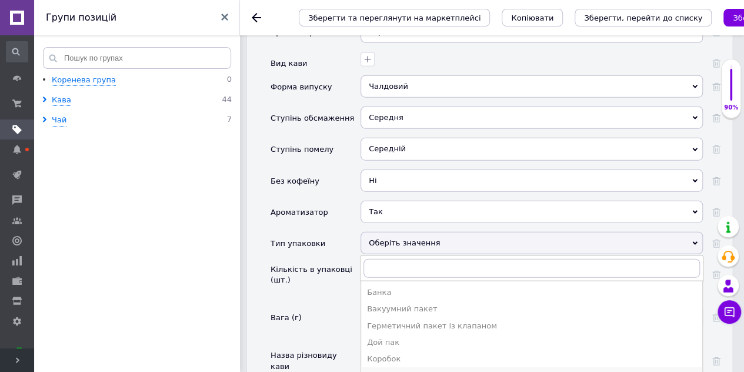
click at [383, 370] on div "Пакет" at bounding box center [532, 375] width 330 height 11
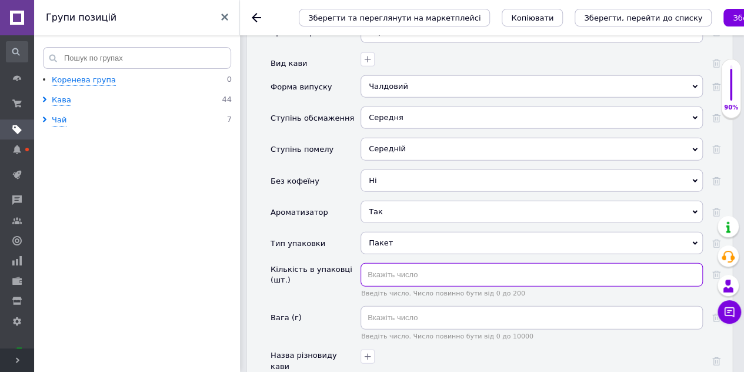
drag, startPoint x: 381, startPoint y: 204, endPoint x: 426, endPoint y: 200, distance: 44.9
click at [383, 263] on input "text" at bounding box center [532, 275] width 343 height 24
type input "100"
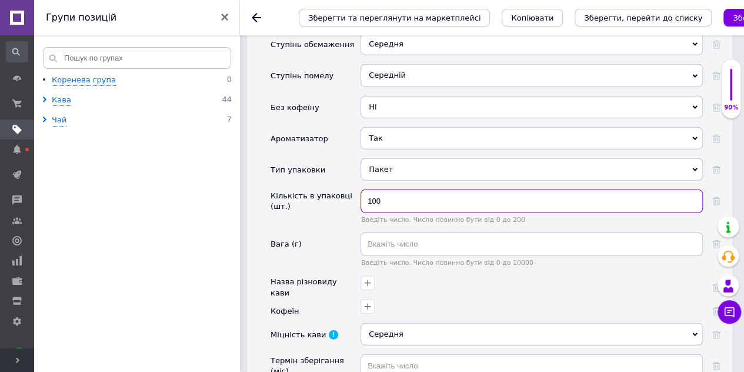
scroll to position [1412, 0]
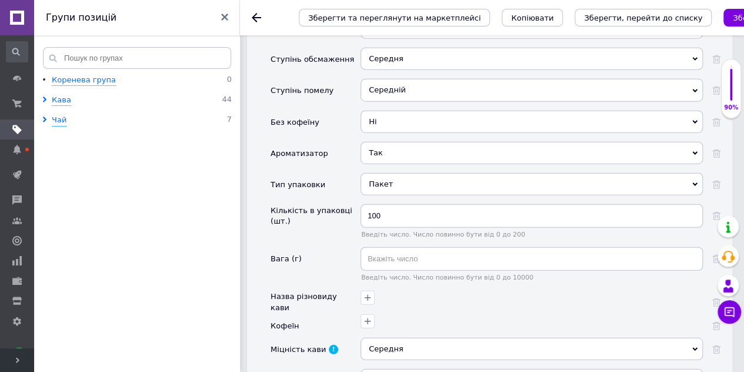
click at [697, 182] on icon at bounding box center [695, 184] width 5 height 5
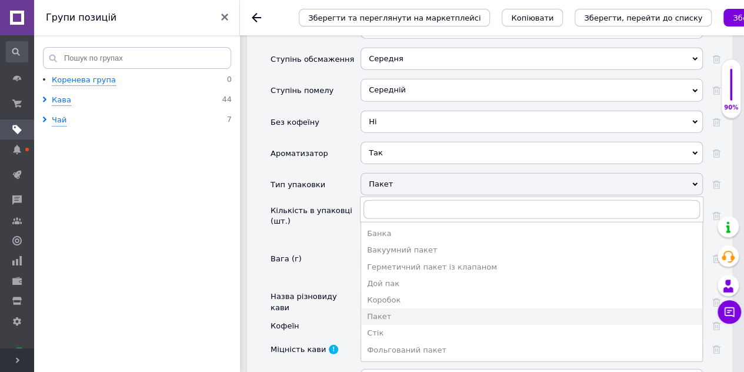
click at [695, 173] on div "Пакет" at bounding box center [532, 184] width 343 height 22
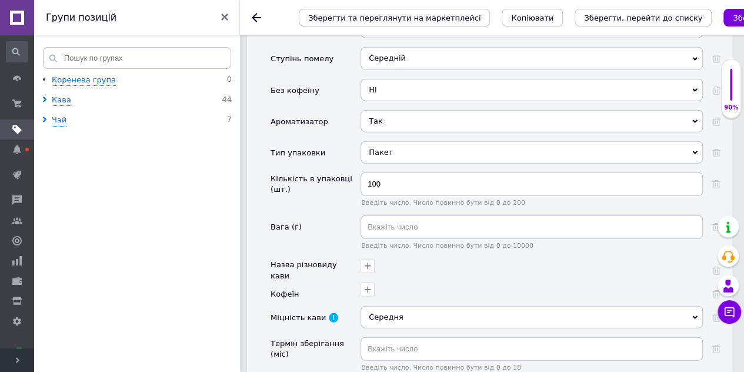
scroll to position [1471, 0]
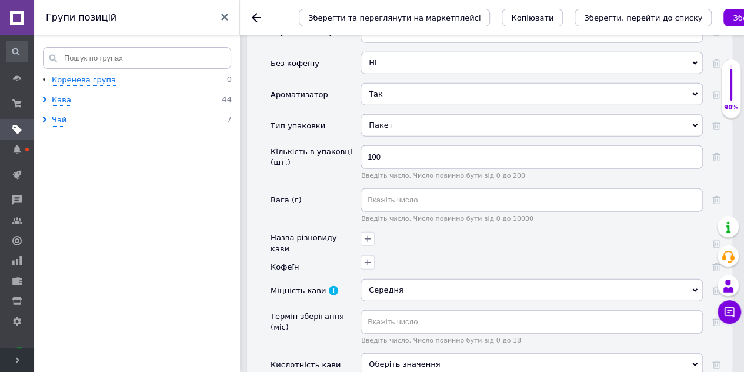
click at [694, 353] on div "Оберіть значення" at bounding box center [532, 364] width 343 height 22
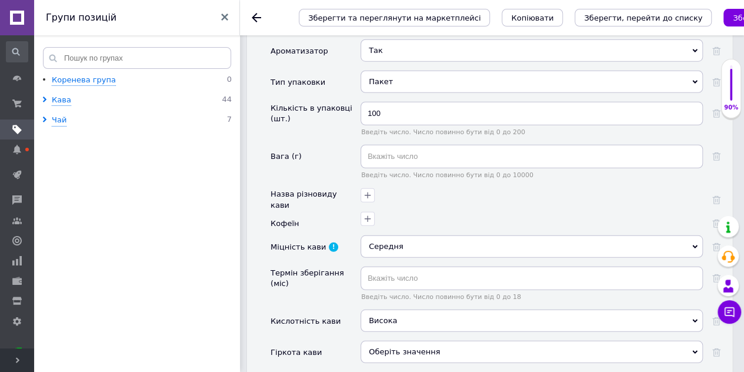
scroll to position [1530, 0]
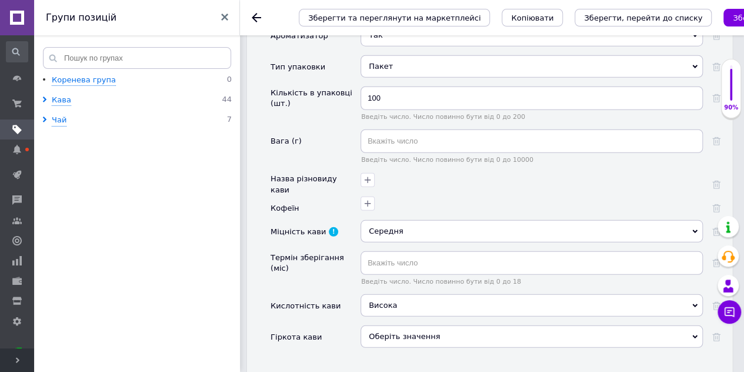
click at [696, 335] on use at bounding box center [695, 337] width 5 height 4
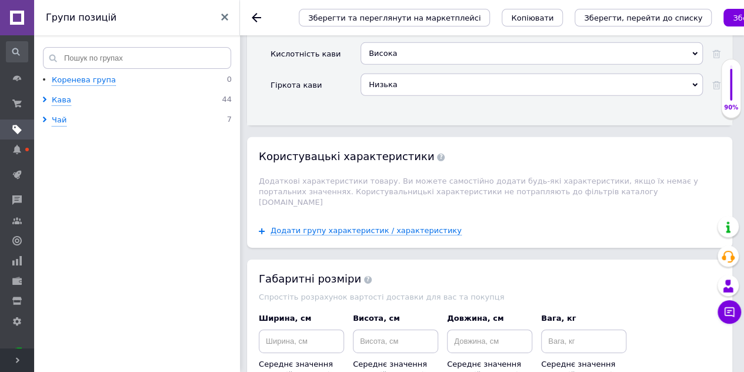
scroll to position [1766, 0]
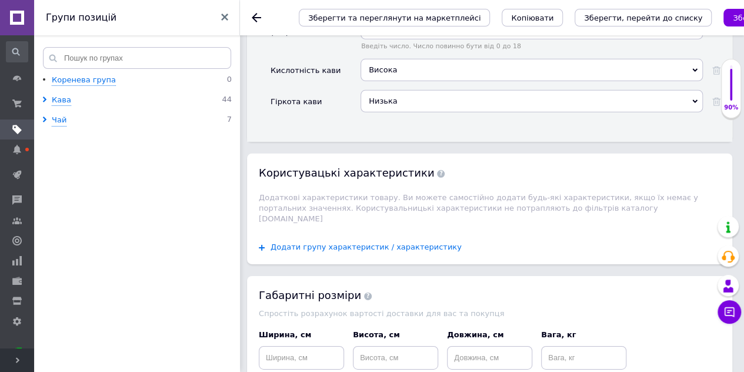
click at [345, 242] on span "Додати групу характеристик / характеристику" at bounding box center [366, 246] width 191 height 9
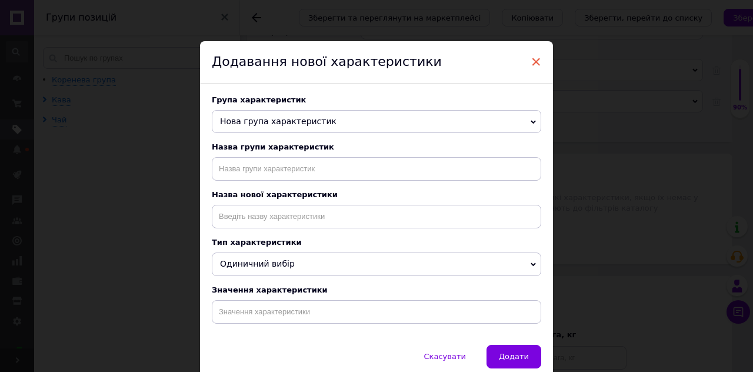
click at [534, 63] on span "×" at bounding box center [536, 62] width 11 height 20
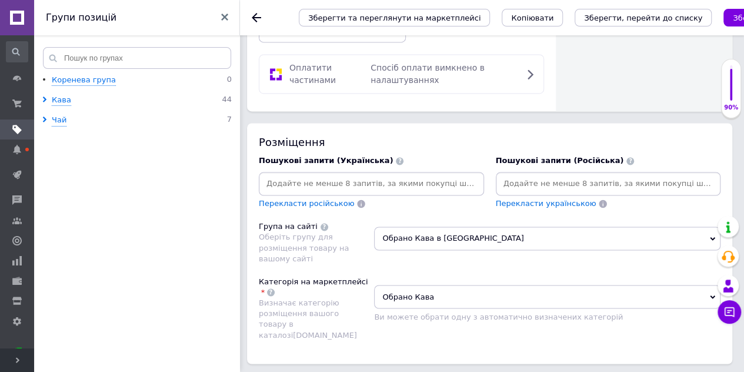
scroll to position [809, 0]
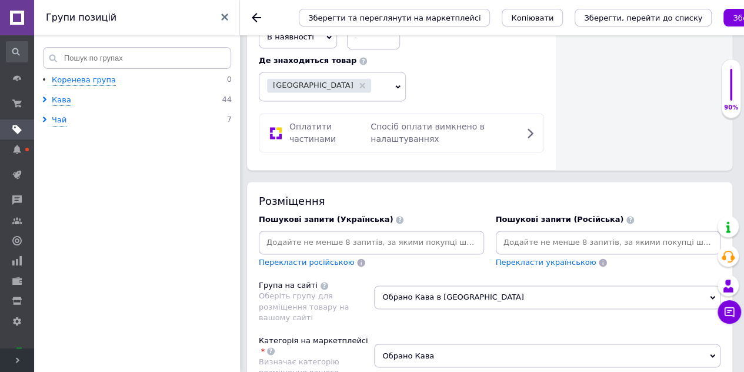
click at [476, 234] on input at bounding box center [371, 243] width 221 height 18
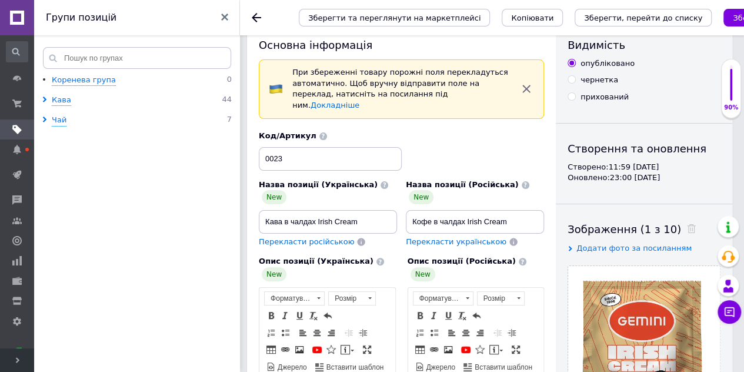
scroll to position [0, 0]
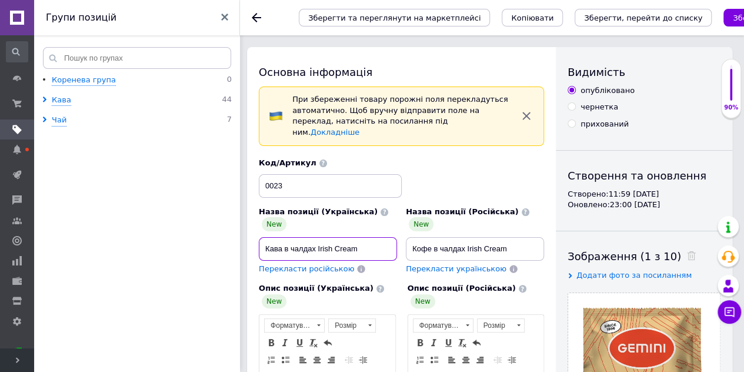
drag, startPoint x: 377, startPoint y: 227, endPoint x: 257, endPoint y: 236, distance: 120.4
click at [259, 237] on div "Кава в чалдах Irish Cream" at bounding box center [328, 249] width 138 height 24
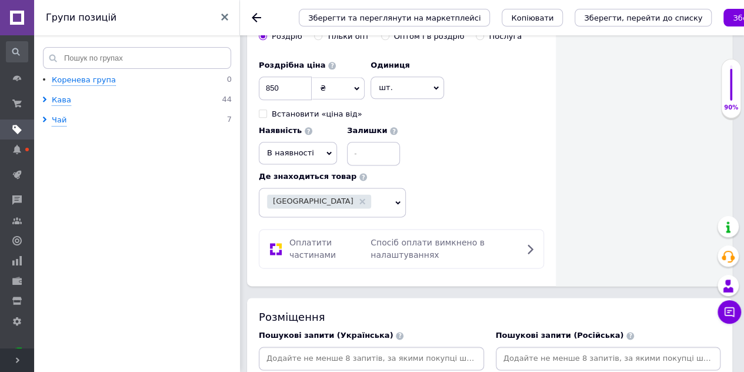
scroll to position [765, 0]
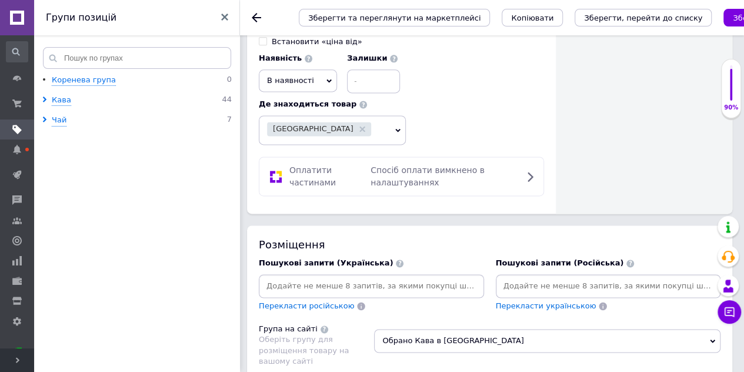
click at [268, 277] on input at bounding box center [371, 286] width 221 height 18
paste input "кава в чалдах Irish Cream"
type input "кава в чалдах Irish Cream"
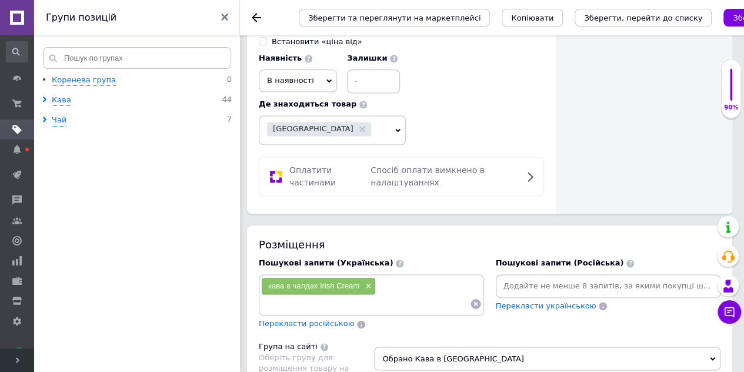
paste input "кава в [GEOGRAPHIC_DATA] «Ірландський крем»"
type input "кава в [GEOGRAPHIC_DATA] «Ірландський крем»"
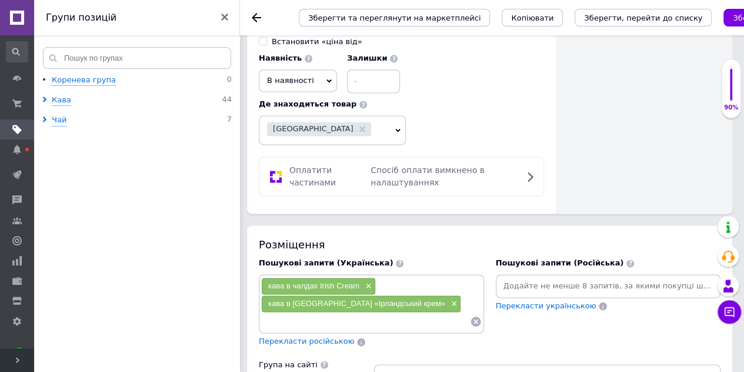
paste input "ароматизована кава чалда Irish Cream"
type input "ароматизована кава чалда Irish Cream"
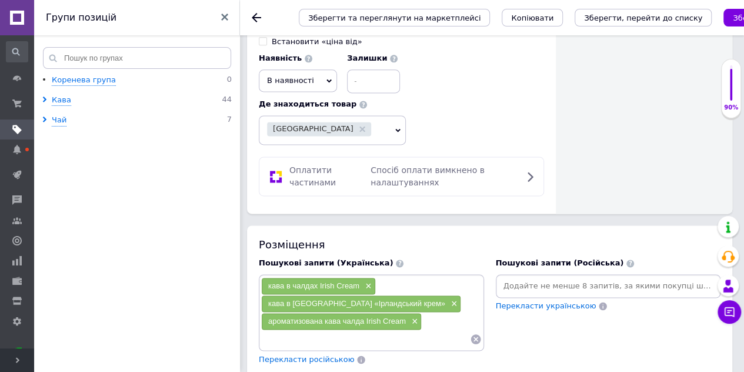
paste input "ароматизовані чалди Irish Cream"
type input "ароматизовані чалди Irish Cream"
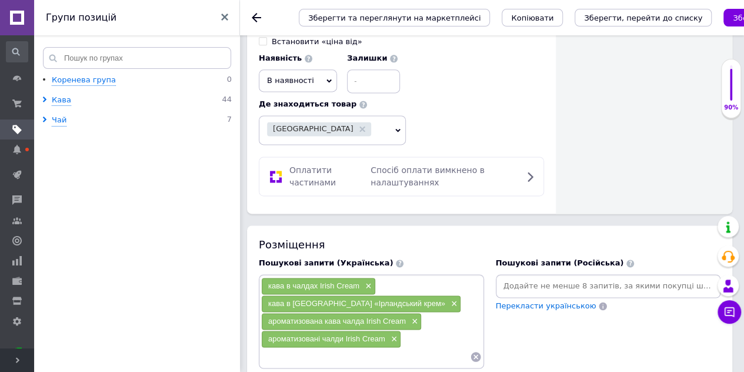
paste input "монодози Irish Cream кава"
type input "монодози Irish Cream кава"
paste input "Irish Cream coffee pods"
type input "Irish Cream coffee pods"
paste input "Irish Cream flavored coffee pods"
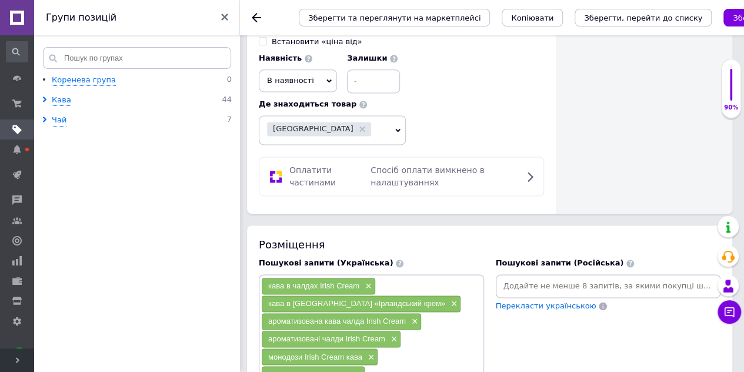
type input "Irish Cream flavored coffee pods"
paste input "Irish Cream капсули / капсули для кави Irish Cream"
type input "Irish Cream капсули / капсули для кави Irish Cream"
paste input "K‑Cup Irish Cream"
type input "K‑Cup Irish Cream"
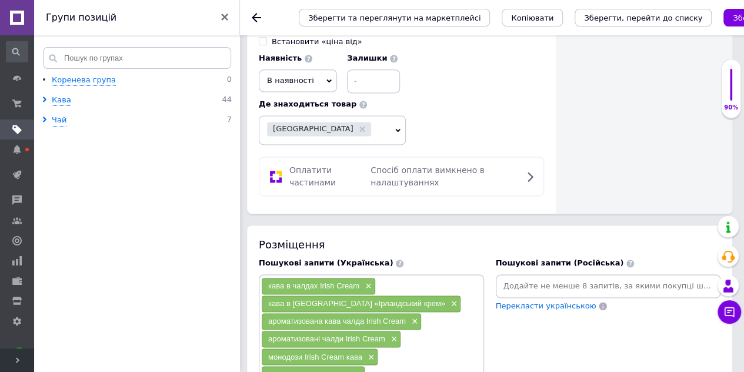
scroll to position [782, 0]
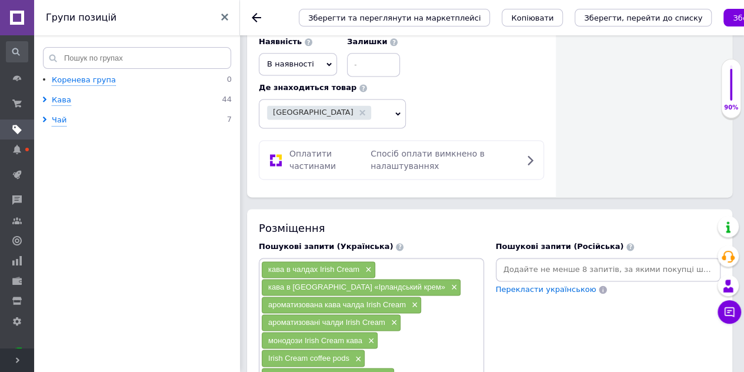
paste input "Nespresso Irish Cream pods"
type input "Nespresso Irish Cream pods"
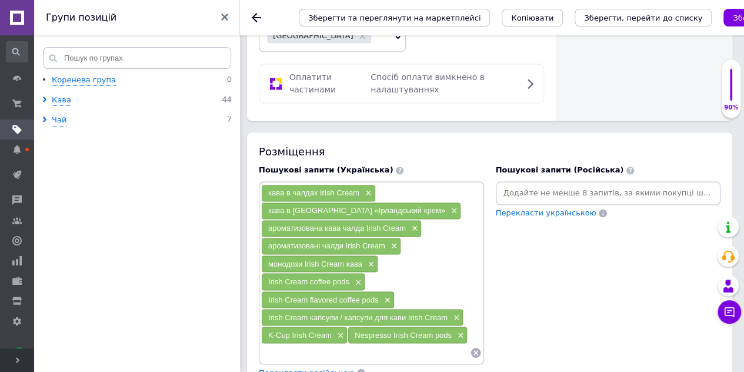
scroll to position [917, 0]
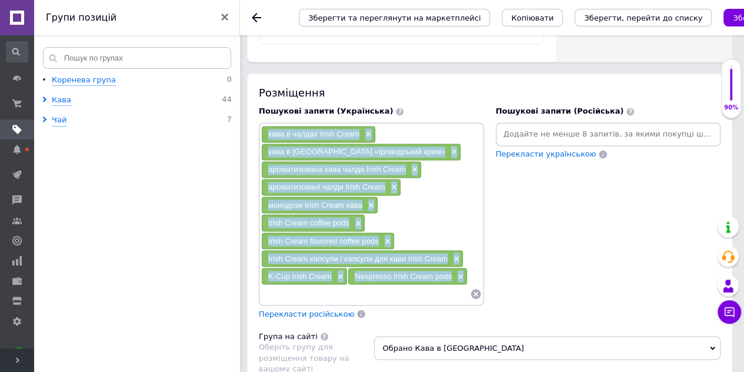
drag, startPoint x: 262, startPoint y: 90, endPoint x: 464, endPoint y: 230, distance: 245.2
click at [462, 231] on div "кава в чалдах Irish Cream × кава в [GEOGRAPHIC_DATA] «Ірландський крем» × арома…" at bounding box center [371, 213] width 221 height 177
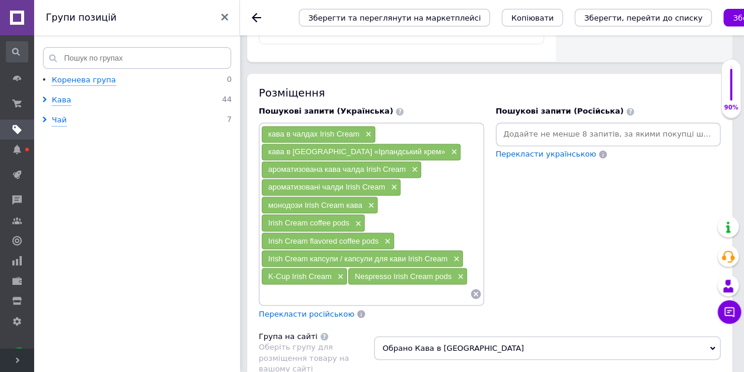
click at [277, 309] on span "Перекласти російською" at bounding box center [306, 313] width 95 height 9
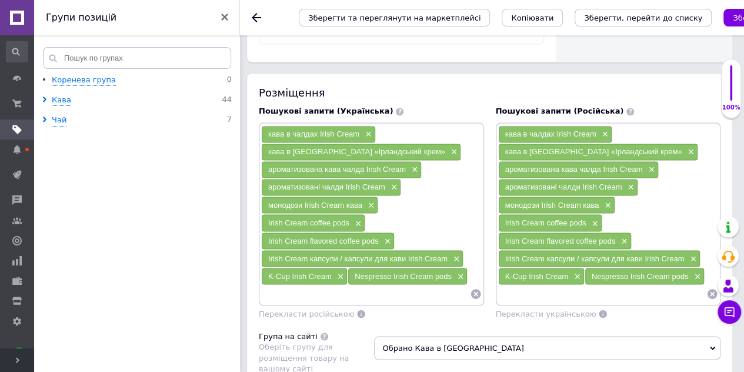
click at [408, 336] on span "Обрано Кава в [GEOGRAPHIC_DATA]" at bounding box center [547, 348] width 347 height 24
click at [512, 284] on div "Розміщення Пошукові запити (Українська) кава в чалдах Irish Cream × кава в [GEO…" at bounding box center [490, 274] width 486 height 400
click at [584, 254] on span "Irish Cream капсули / капсули для кави Irish Cream" at bounding box center [595, 258] width 179 height 9
drag, startPoint x: 503, startPoint y: 92, endPoint x: 692, endPoint y: 232, distance: 235.2
click at [692, 232] on div "кава в чалдах Irish Cream × кава в [GEOGRAPHIC_DATA] «Ірландський крем» × арома…" at bounding box center [608, 213] width 221 height 177
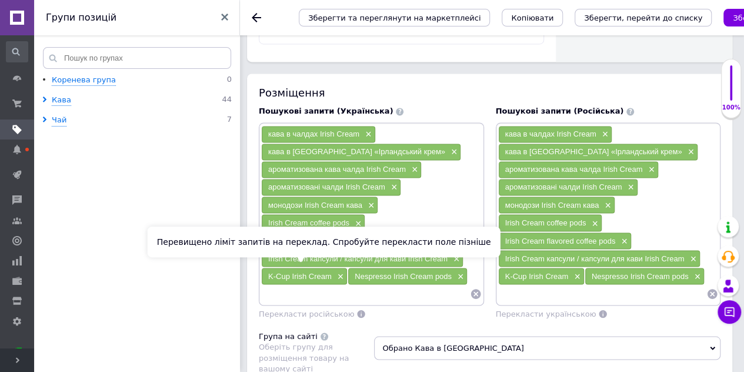
click at [290, 309] on span "Перекласти російською" at bounding box center [306, 313] width 95 height 9
